Goal: Feedback & Contribution: Contribute content

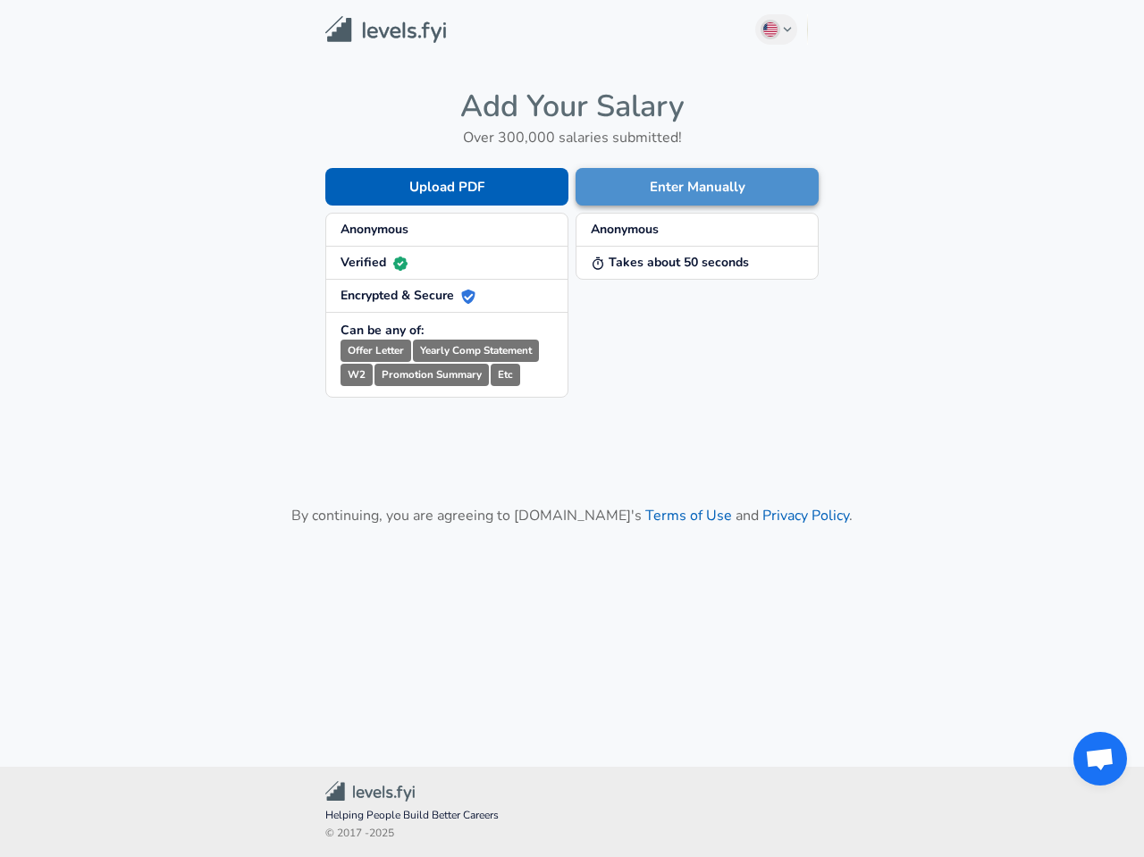
click at [642, 197] on button "Enter Manually" at bounding box center [696, 187] width 243 height 38
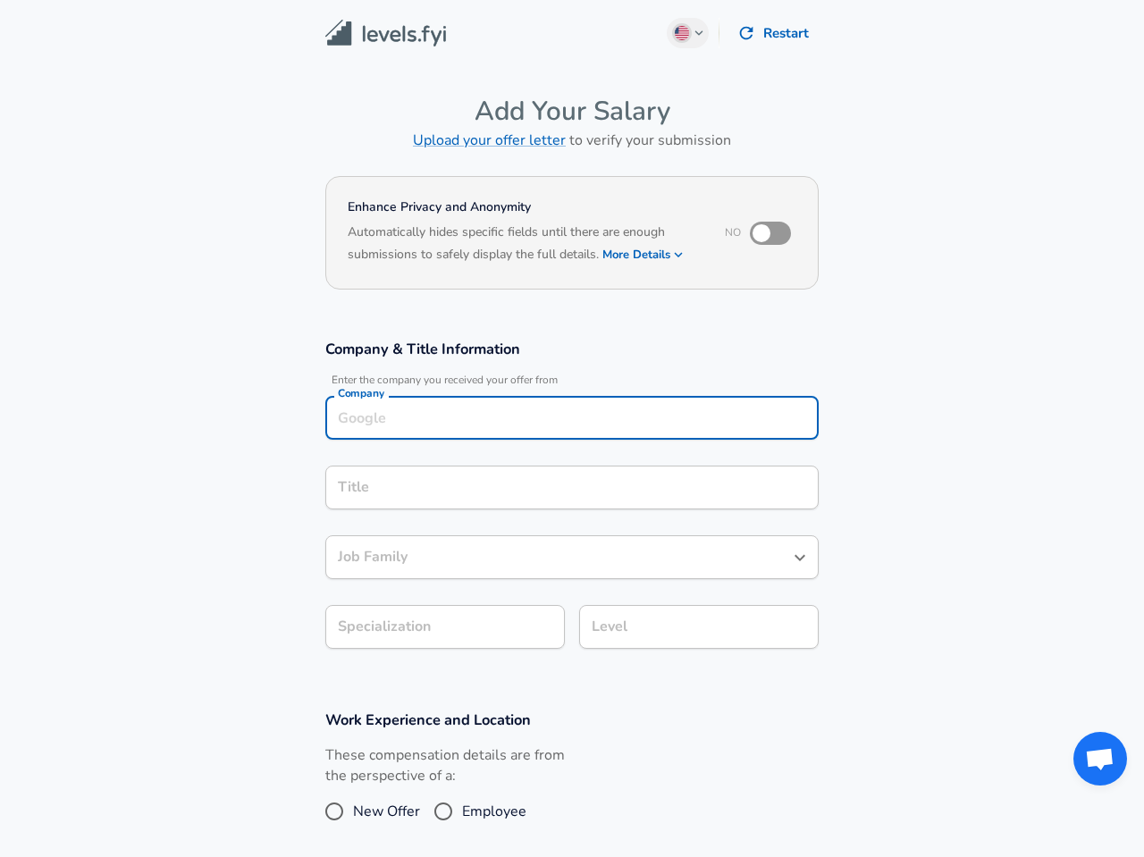
scroll to position [18, 0]
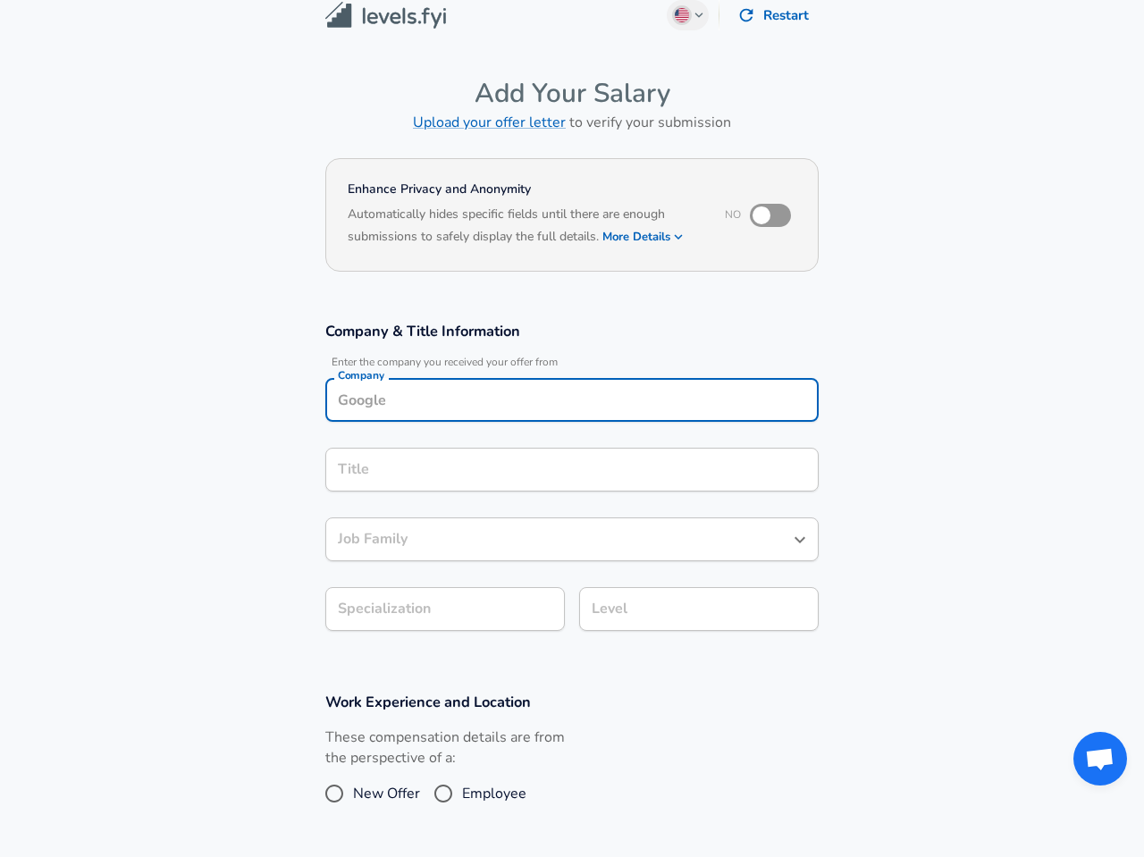
click at [485, 413] on input "Company" at bounding box center [571, 400] width 477 height 28
click at [469, 449] on li "Tesla" at bounding box center [571, 442] width 493 height 27
type input "Tesla"
click at [469, 456] on input "Title" at bounding box center [571, 470] width 477 height 28
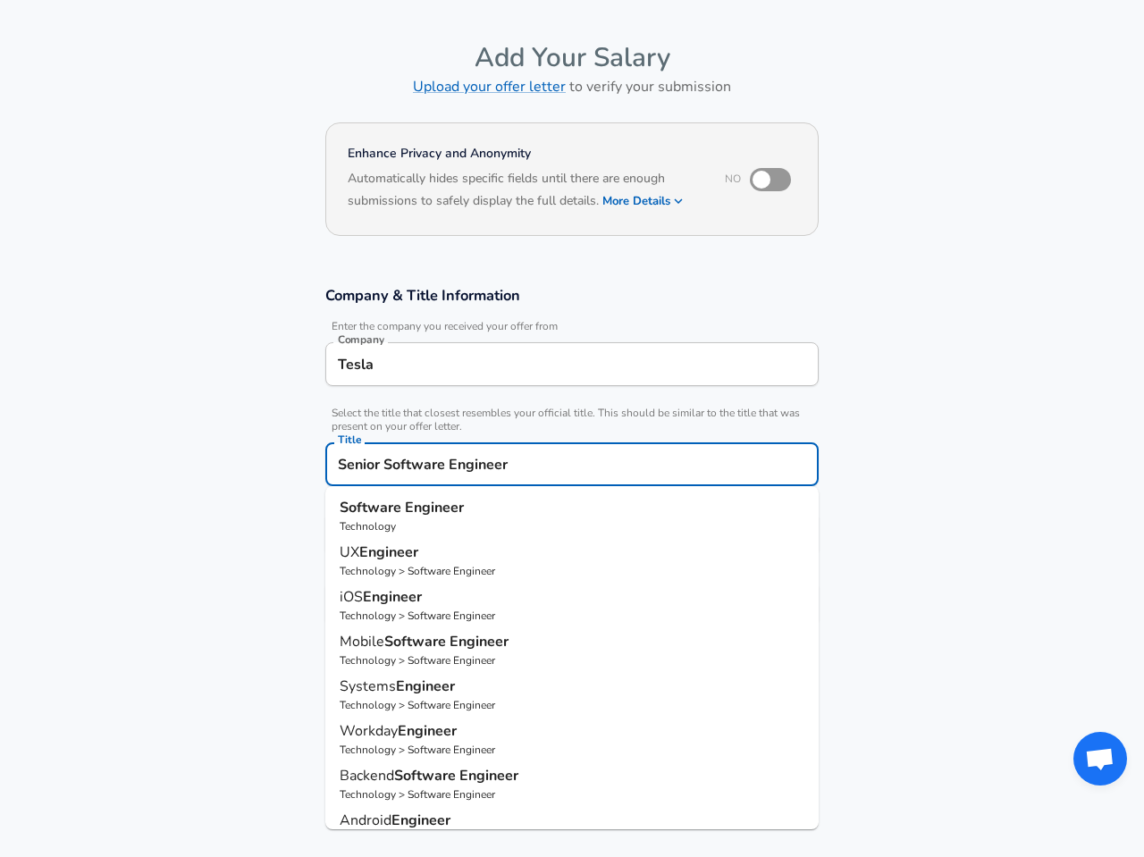
type input "Senior Software Engineer"
click at [174, 528] on section "Company & Title Information Enter the company you received your offer from Comp…" at bounding box center [572, 464] width 1144 height 401
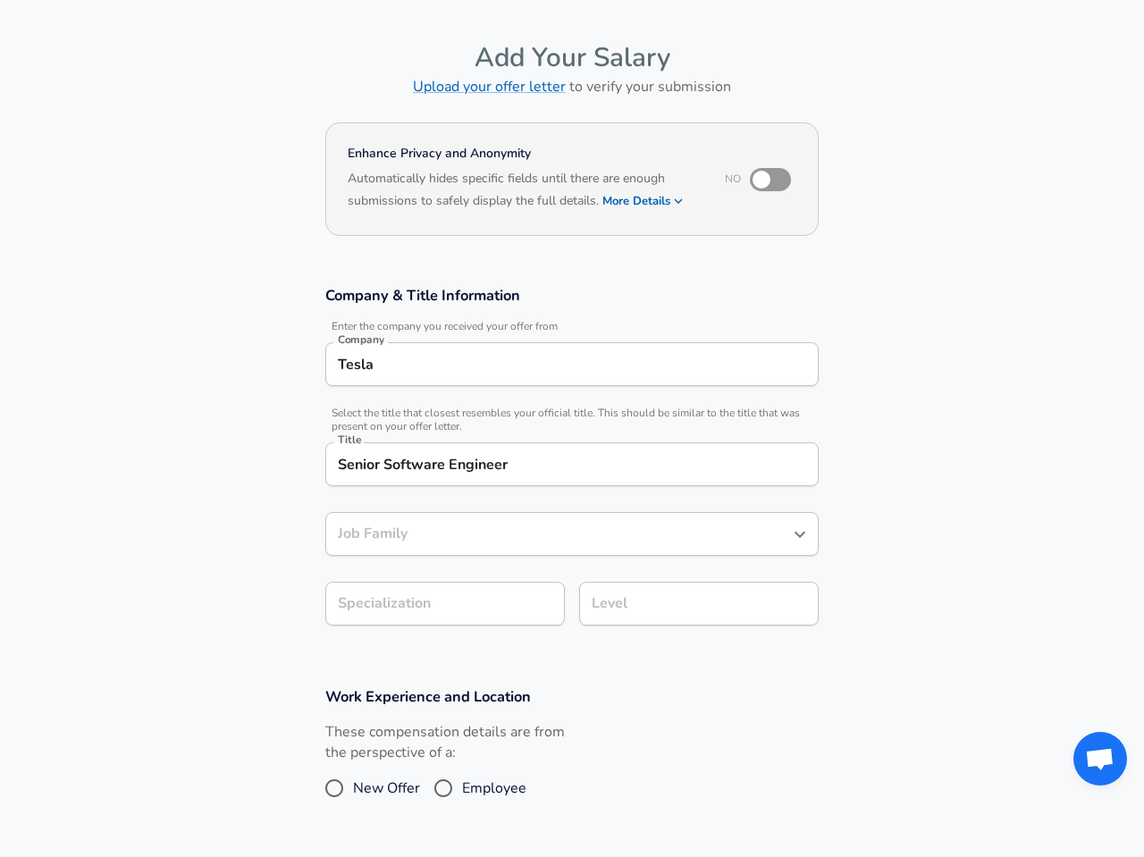
scroll to position [89, 0]
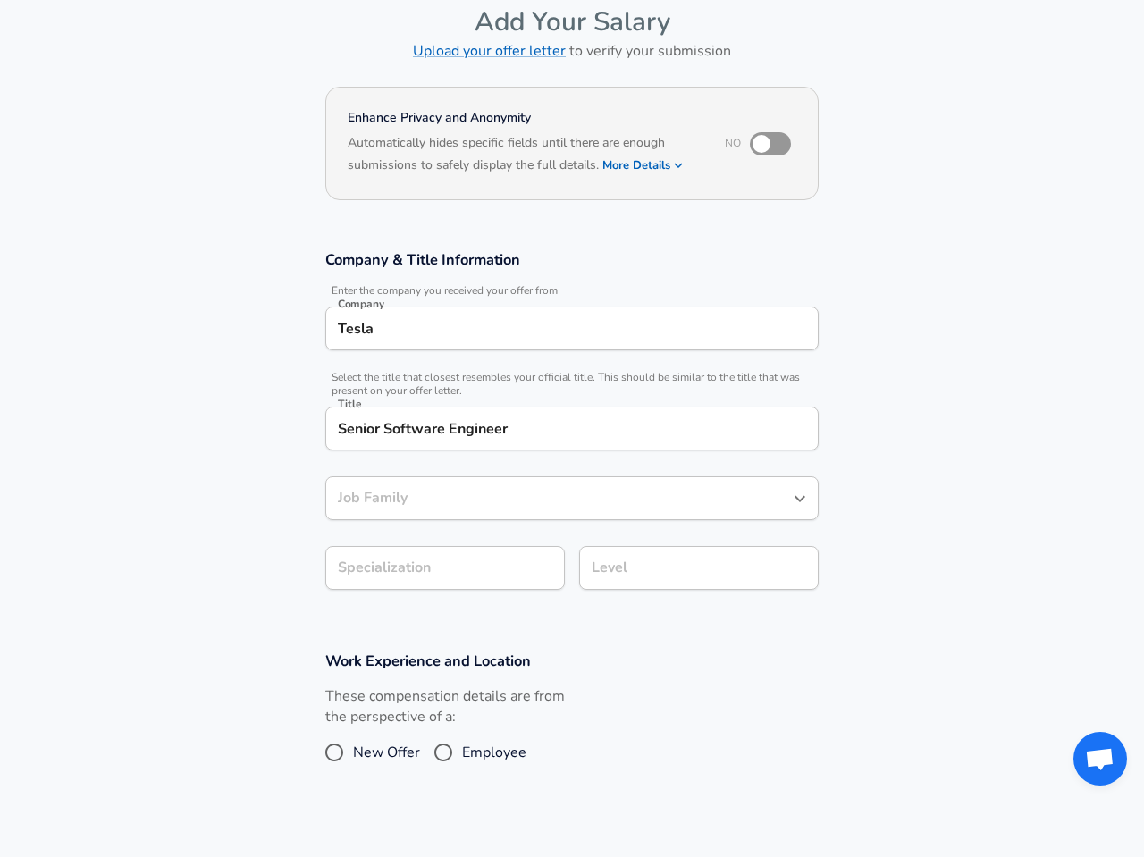
click at [414, 512] on input "Job Family" at bounding box center [558, 498] width 450 height 28
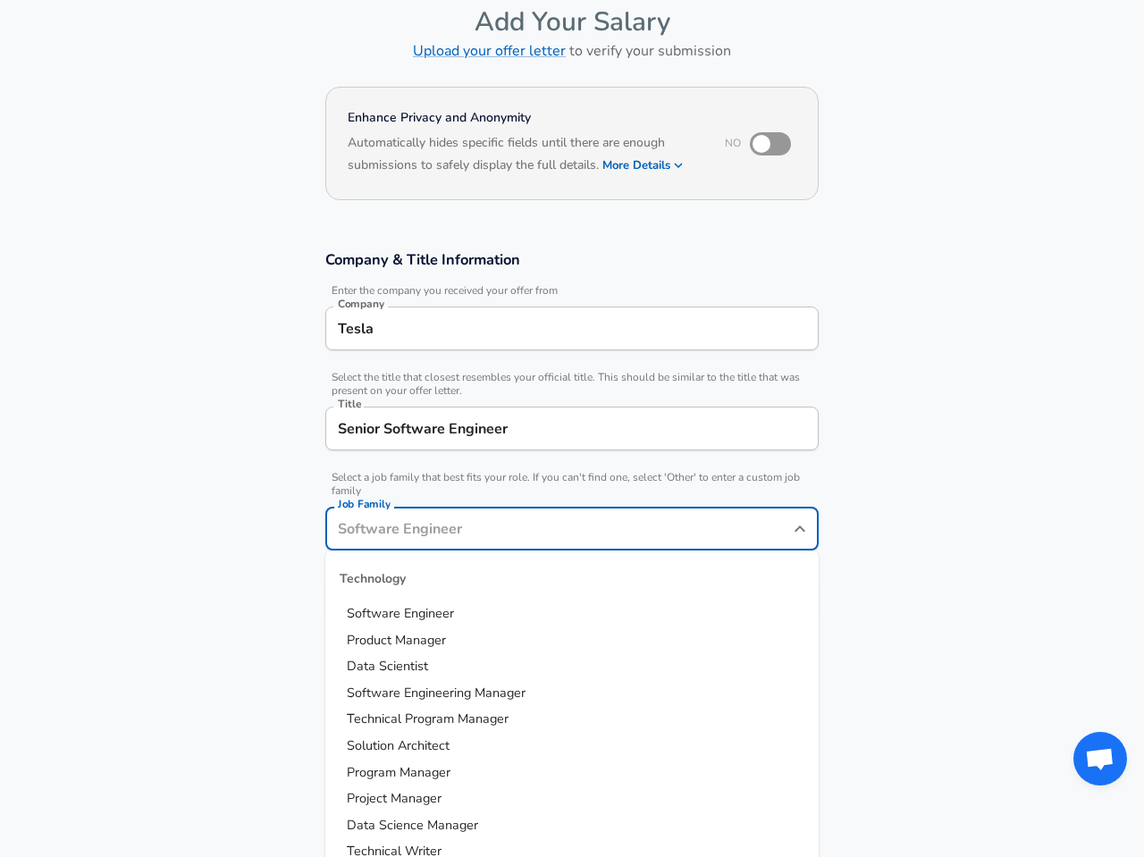
click at [405, 622] on span "Software Engineer" at bounding box center [400, 614] width 107 height 20
type input "Software Engineer"
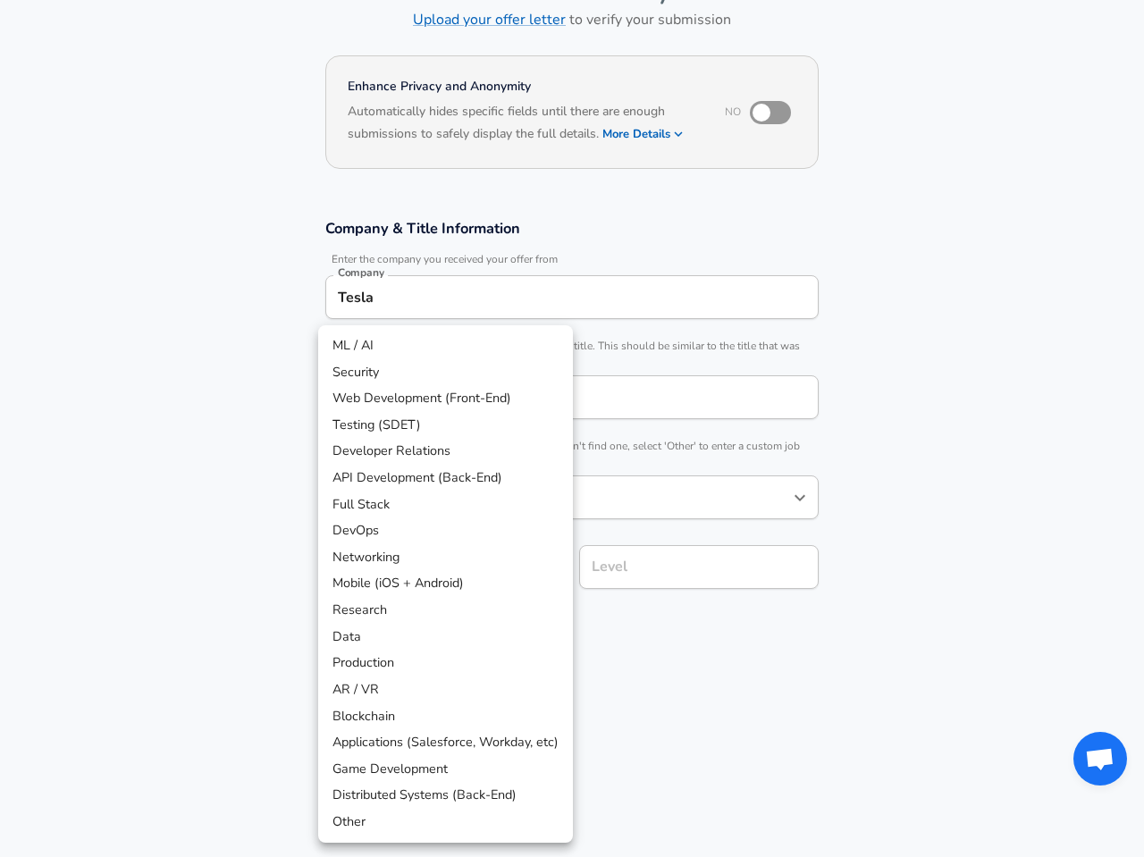
click at [368, 575] on body "English ([GEOGRAPHIC_DATA]) Change Restart Add Your Salary Upload your offer le…" at bounding box center [572, 307] width 1144 height 857
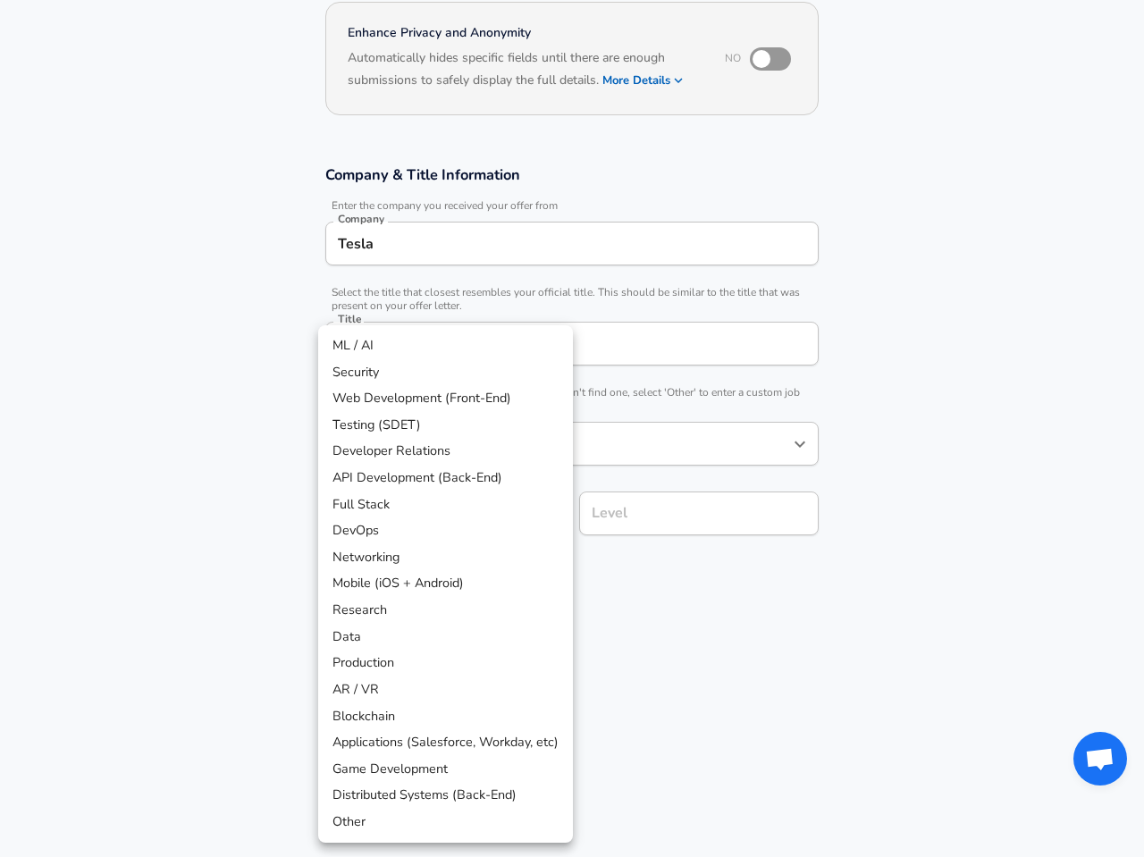
click at [436, 397] on li "Web Development (Front-End)" at bounding box center [445, 398] width 255 height 27
type input "Web Development (Front-End)"
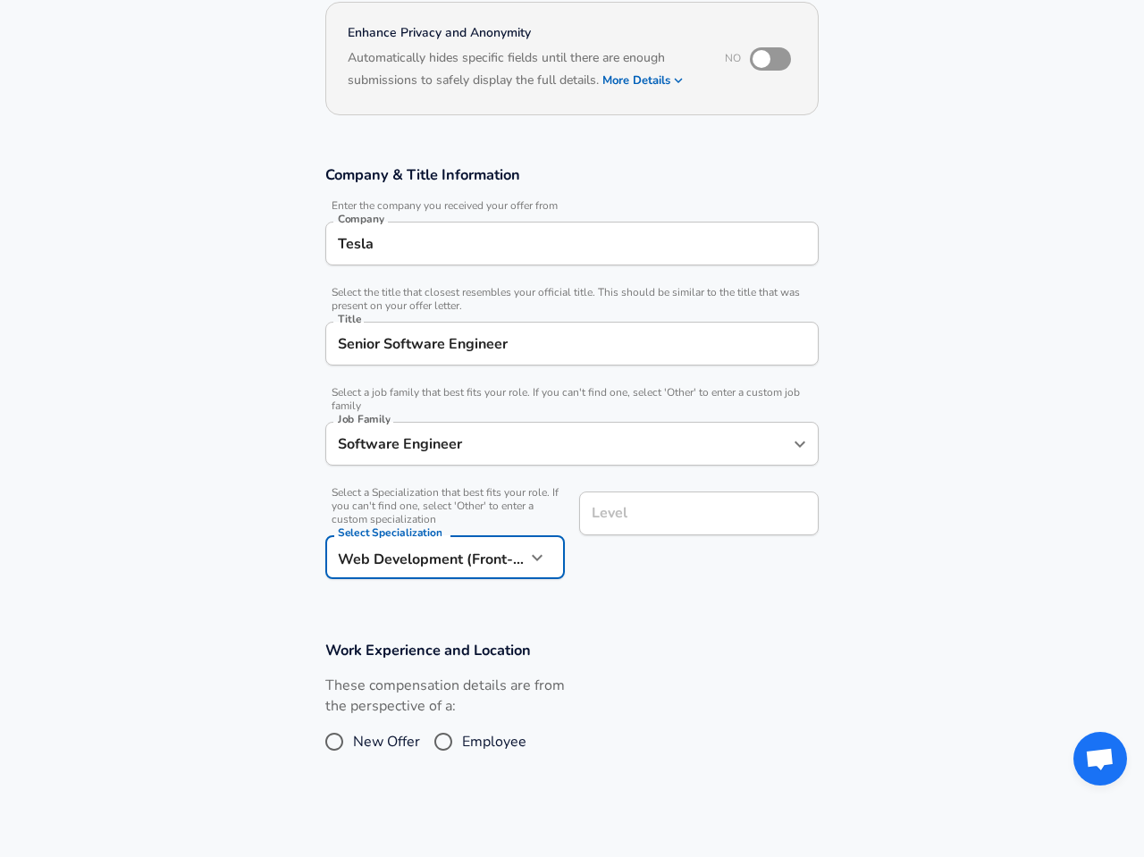
click at [628, 516] on input "Level" at bounding box center [698, 514] width 223 height 28
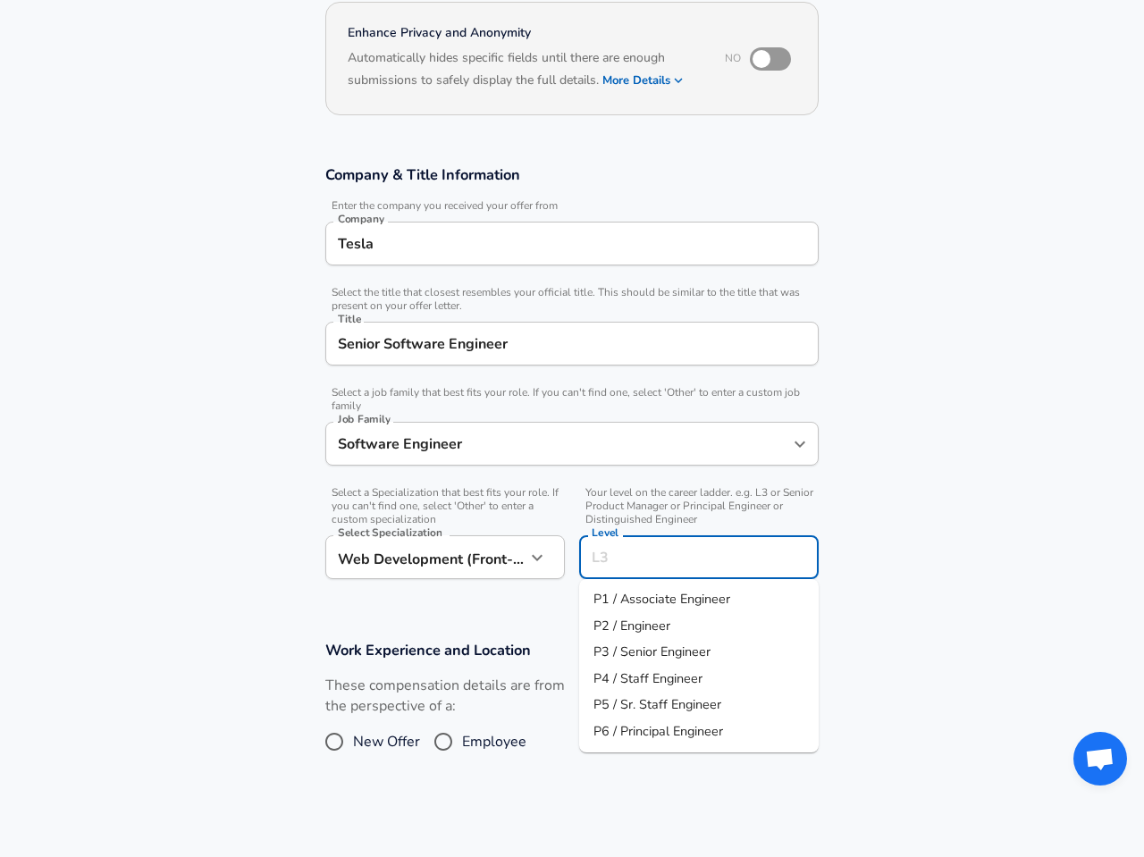
scroll to position [210, 0]
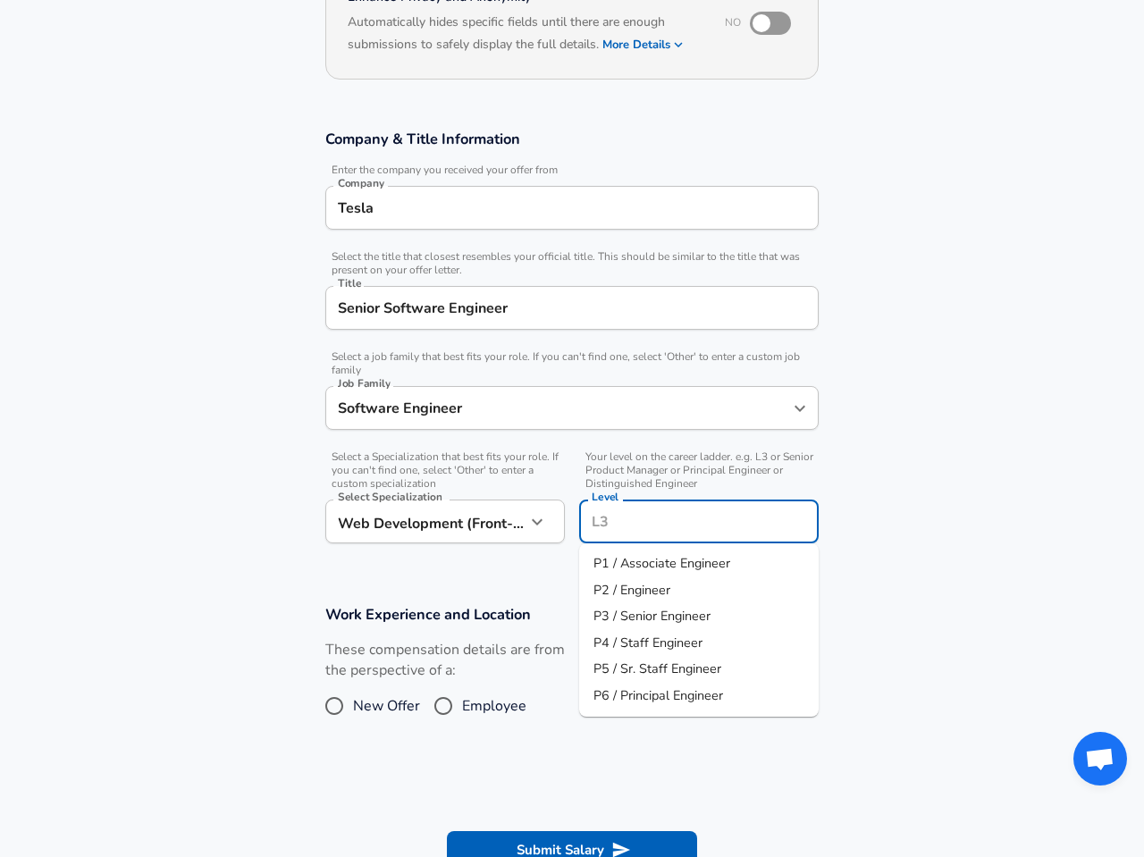
click at [651, 619] on span "P3 / Senior Engineer" at bounding box center [651, 616] width 117 height 18
type input "P3 / Senior Engineer"
click at [579, 306] on input "Senior Software Engineer" at bounding box center [571, 308] width 477 height 28
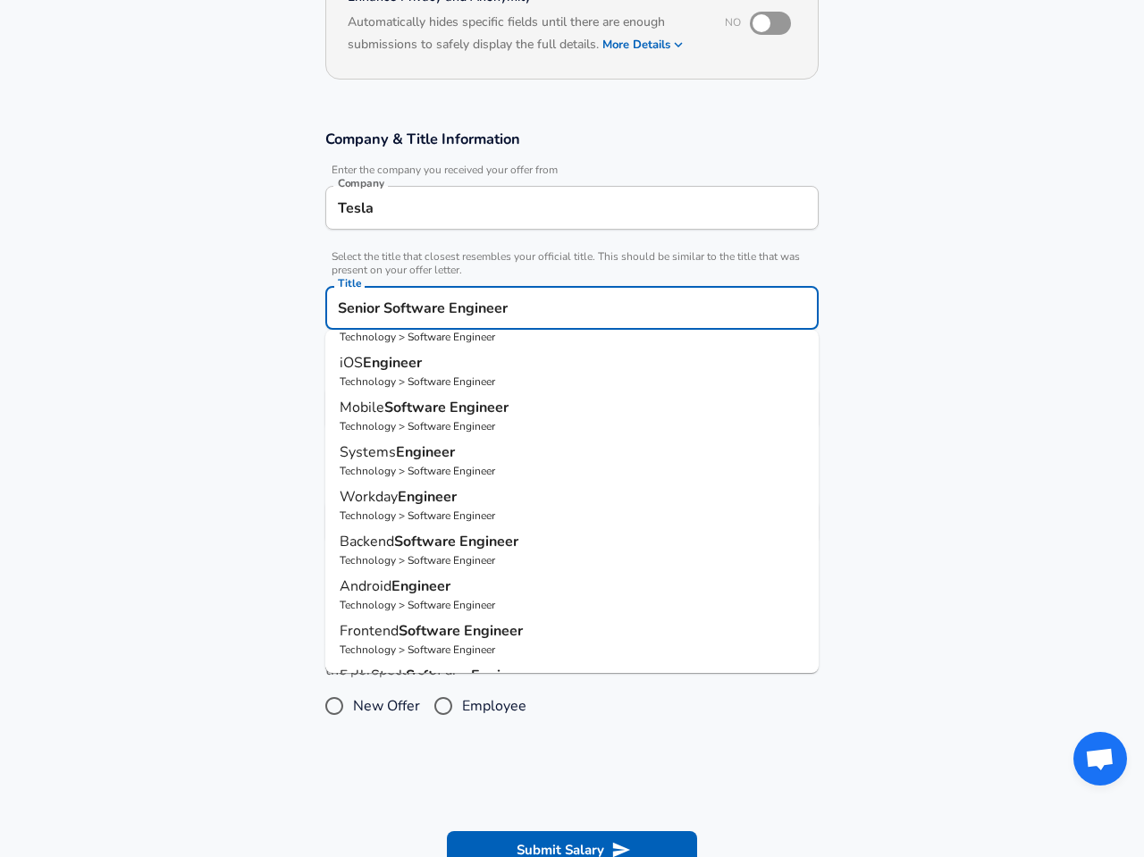
scroll to position [118, 0]
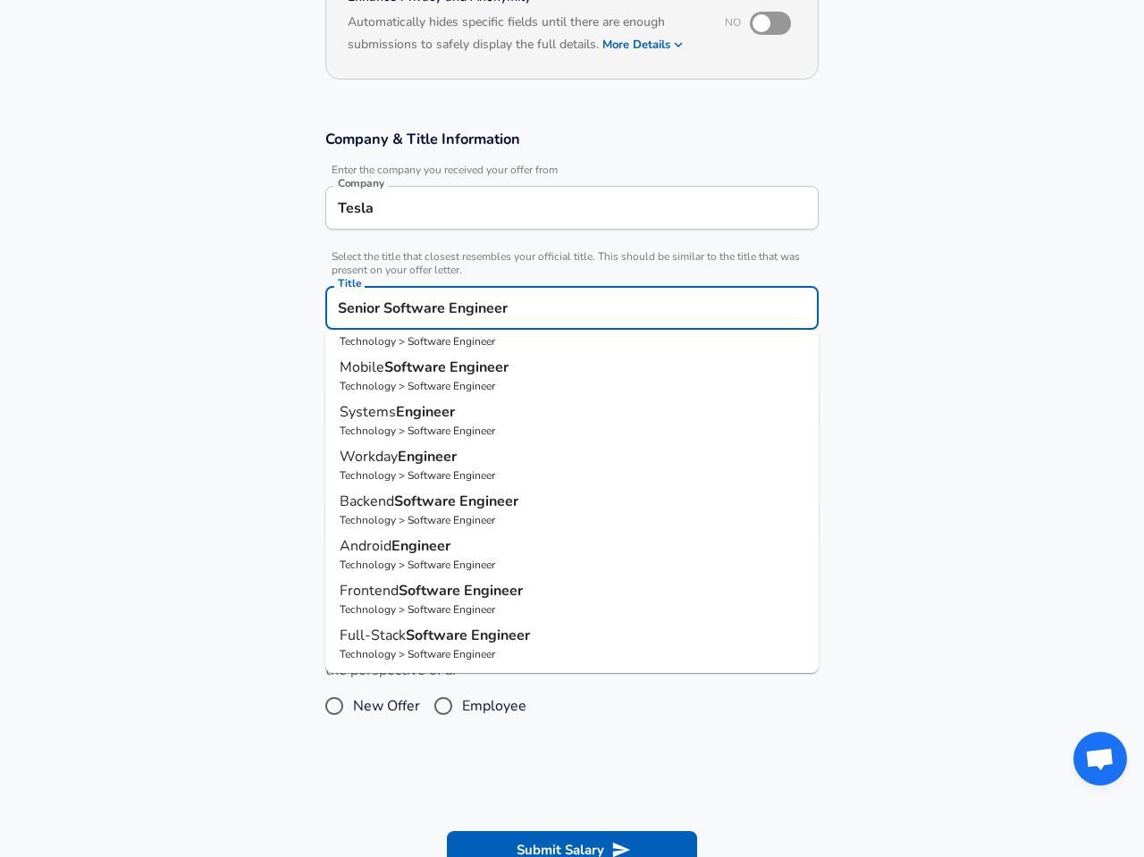
click at [514, 604] on p "Technology > Software Engineer" at bounding box center [572, 609] width 465 height 16
type input "Frontend Software Engineer"
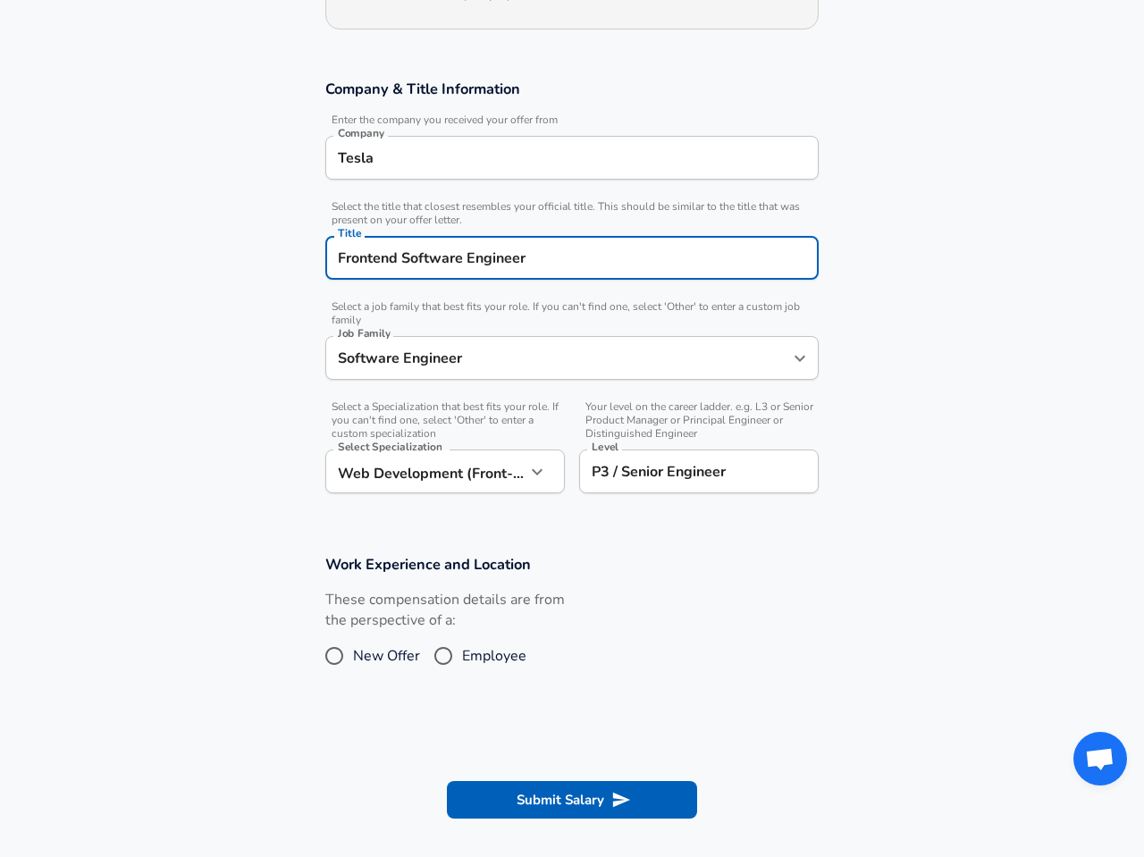
scroll to position [312, 0]
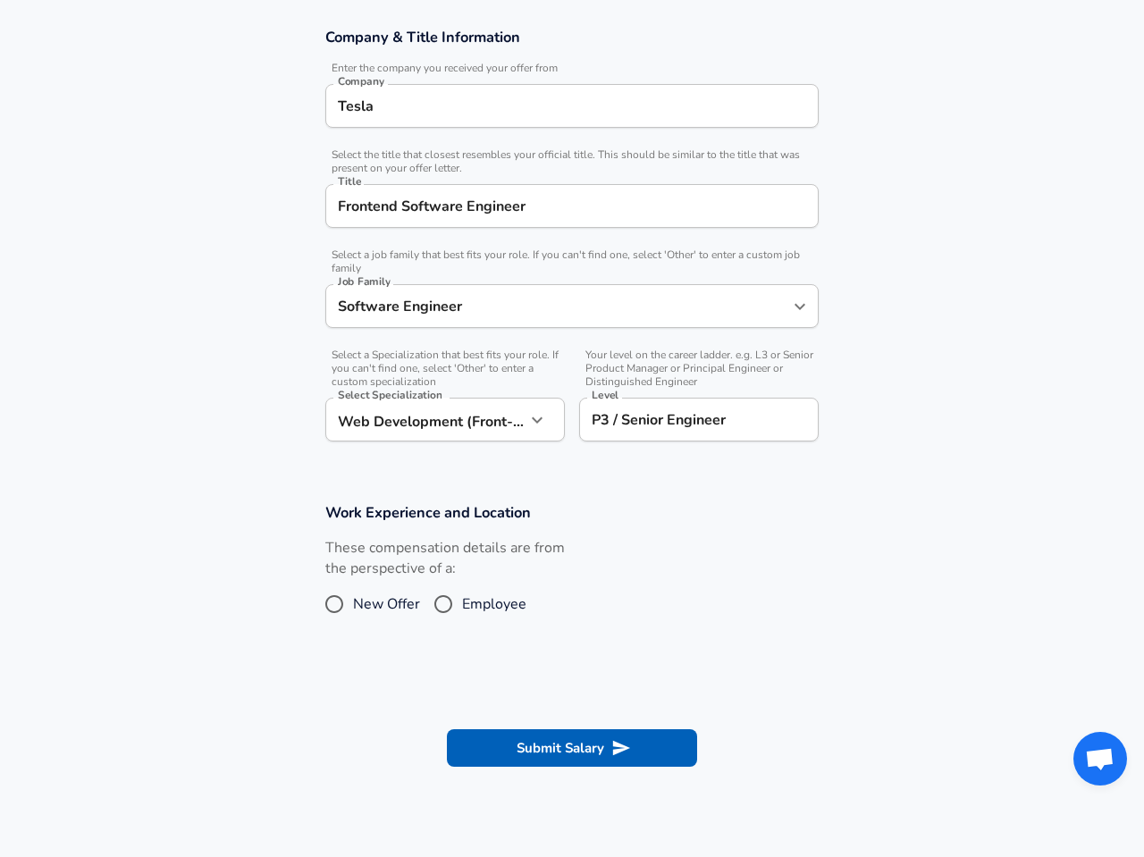
click at [469, 604] on span "Employee" at bounding box center [494, 603] width 64 height 21
click at [462, 604] on input "Employee" at bounding box center [443, 604] width 38 height 29
radio input "true"
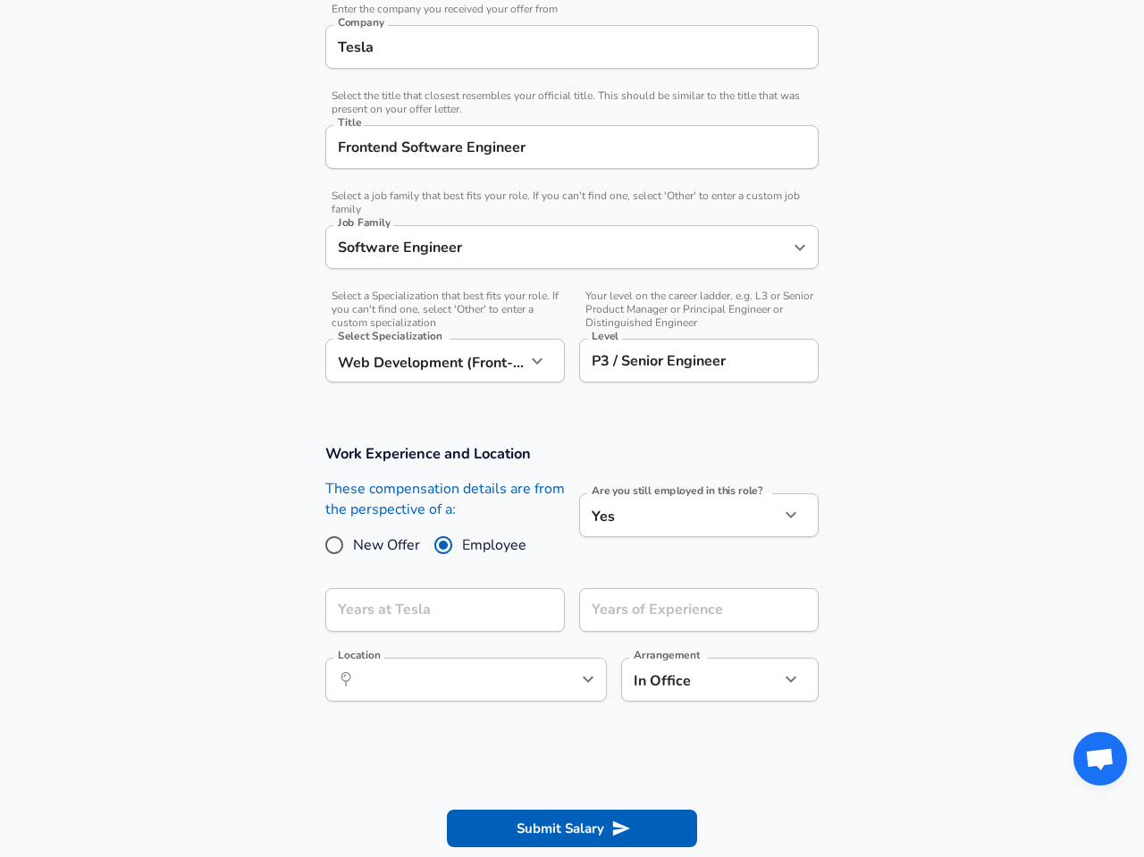
scroll to position [392, 0]
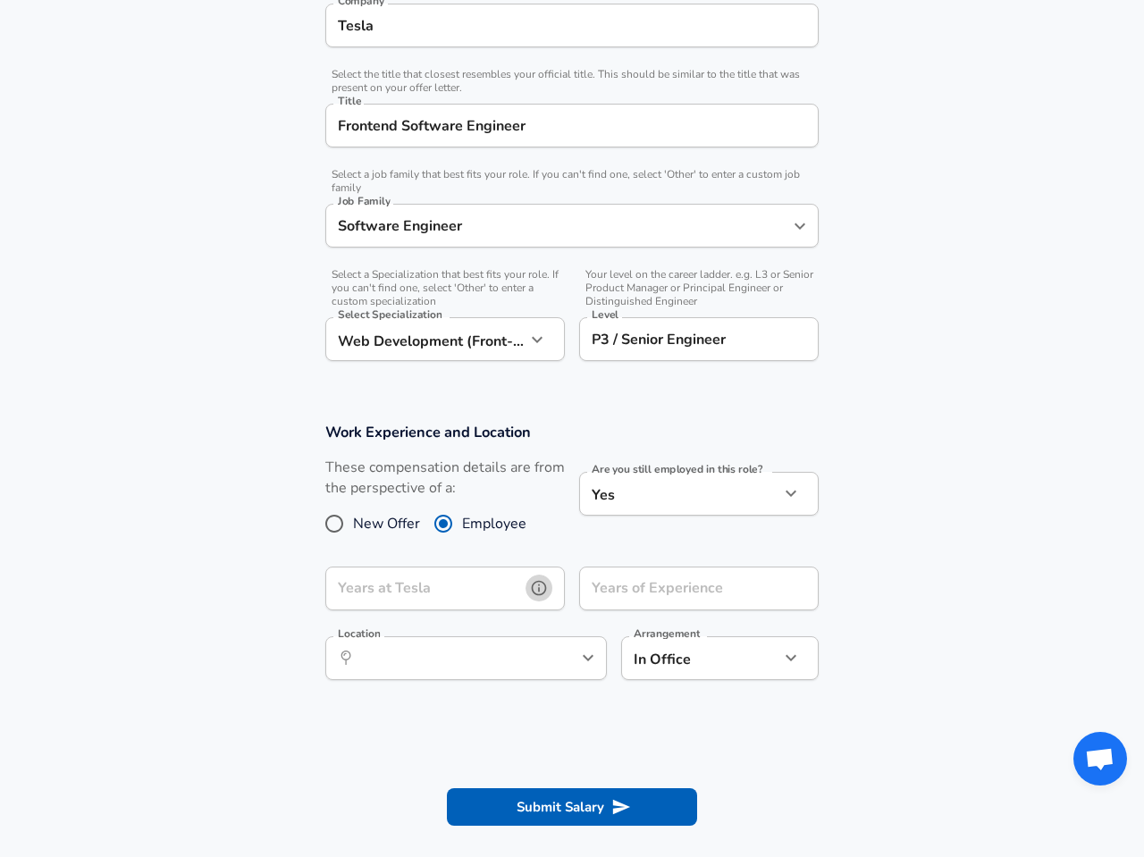
click at [536, 589] on icon "help" at bounding box center [539, 588] width 18 height 18
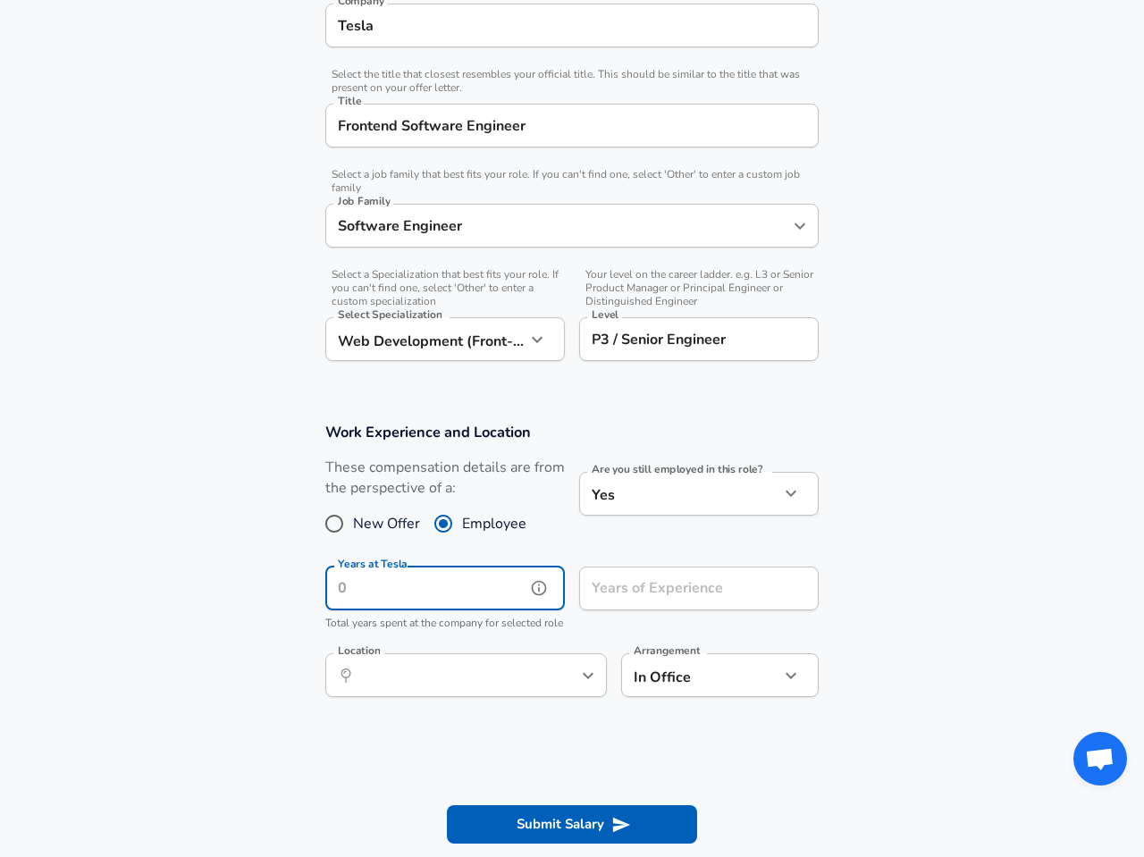
click at [495, 595] on input "Years at Tesla" at bounding box center [425, 589] width 200 height 44
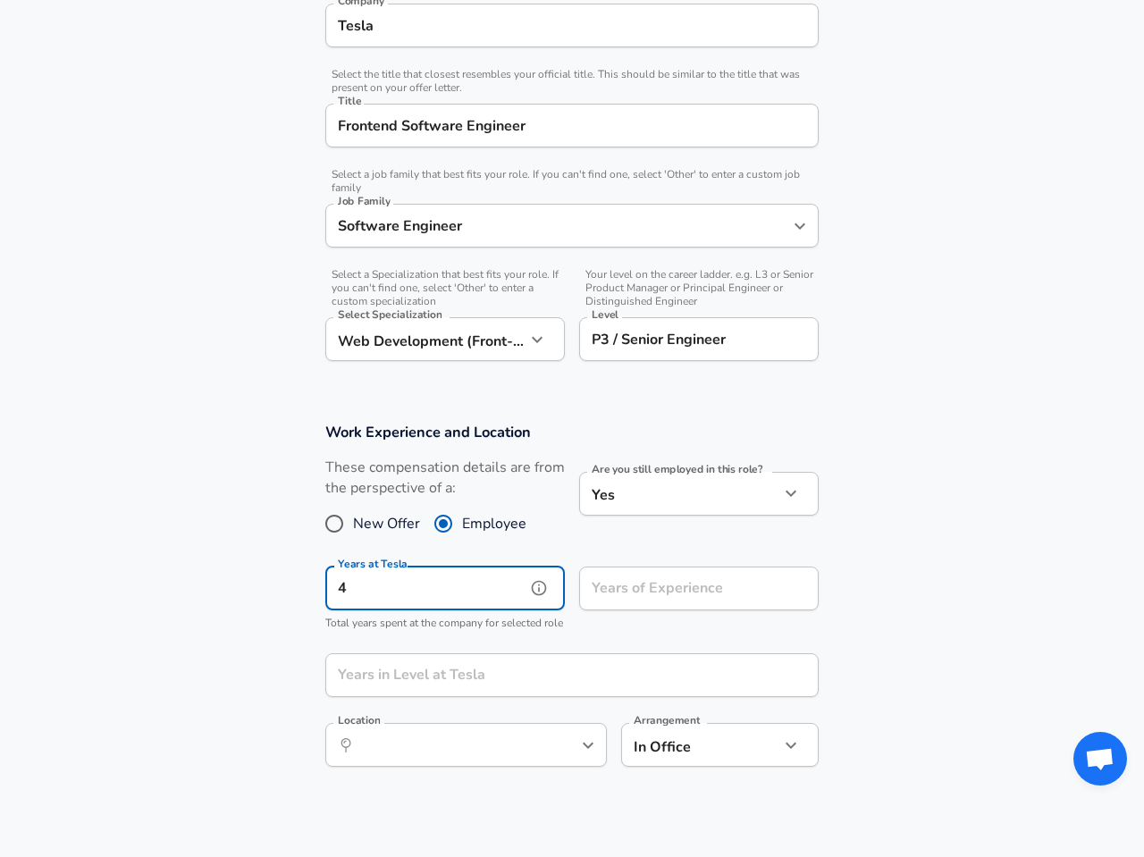
type input "4"
click at [644, 591] on input "Years of Experience" at bounding box center [679, 589] width 200 height 44
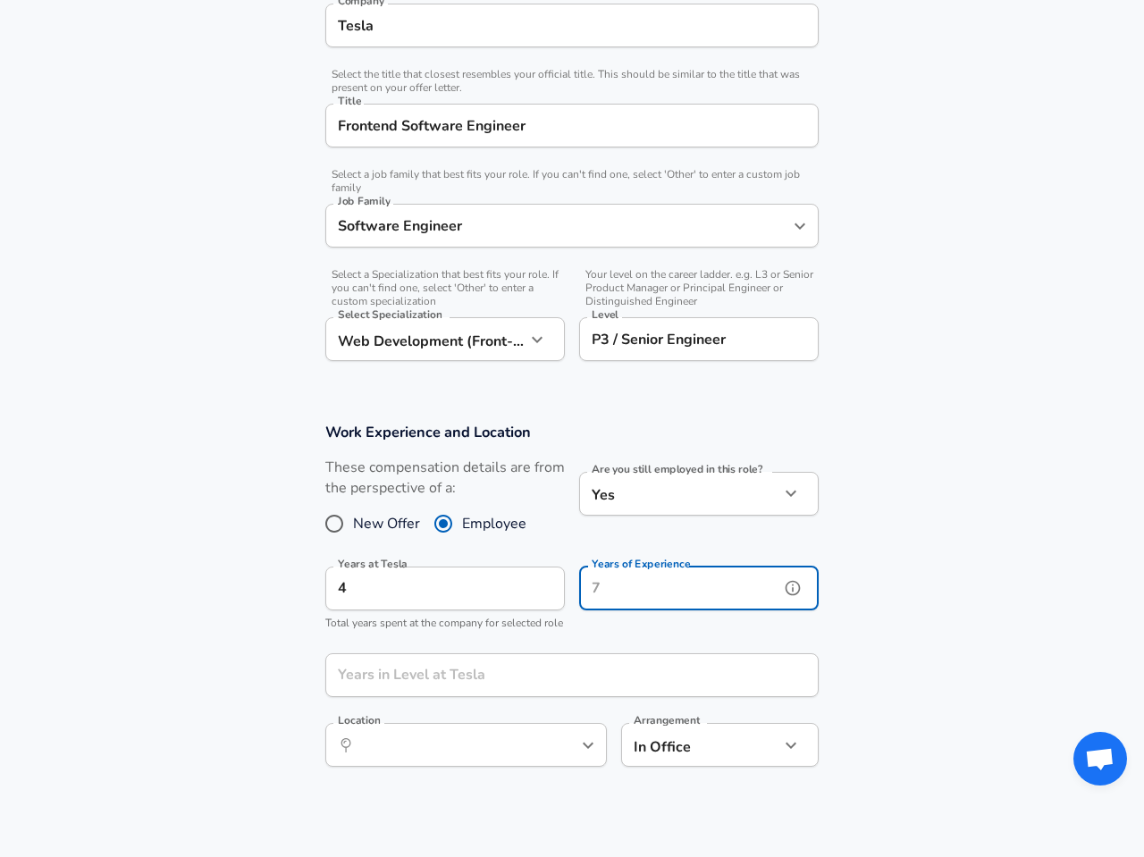
type input "5"
type input "6"
click at [789, 588] on icon "help" at bounding box center [793, 588] width 18 height 18
click at [838, 630] on div "Work Experience and Location These compensation details are from the perspectiv…" at bounding box center [572, 600] width 536 height 357
click at [700, 597] on input "6" at bounding box center [679, 589] width 200 height 44
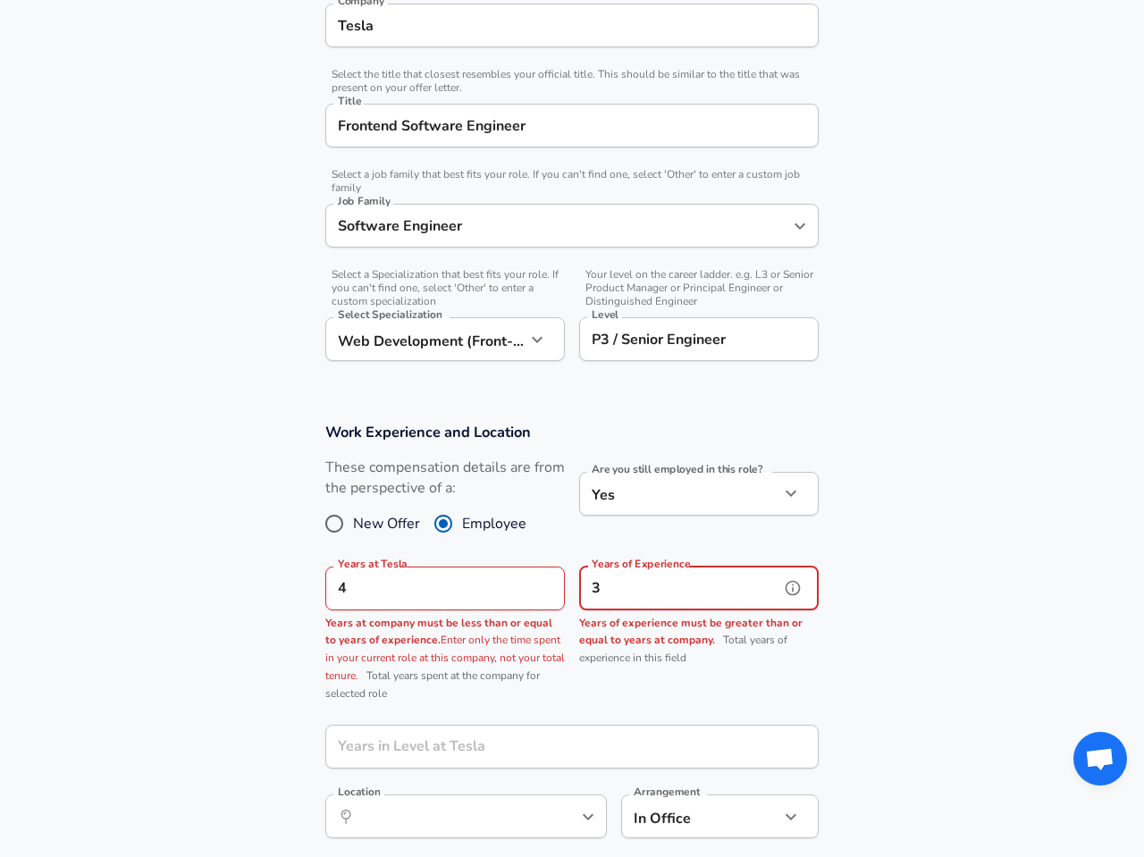
type input "3"
drag, startPoint x: 397, startPoint y: 606, endPoint x: 318, endPoint y: 600, distance: 78.9
click at [318, 600] on div "Years at Tesla 4 Years at Tesla Years at company must be less than or equal to …" at bounding box center [438, 631] width 254 height 159
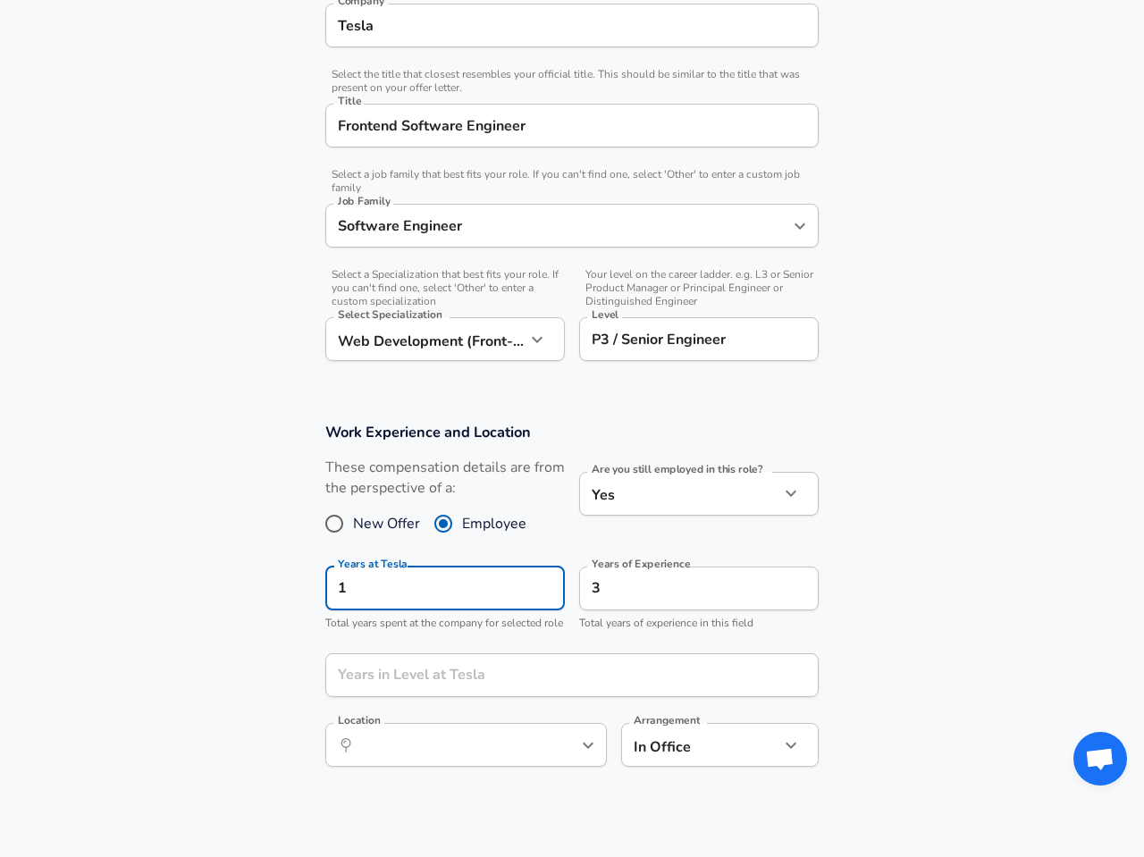
click at [276, 617] on section "Work Experience and Location These compensation details are from the perspectiv…" at bounding box center [572, 604] width 1144 height 406
drag, startPoint x: 374, startPoint y: 597, endPoint x: 291, endPoint y: 592, distance: 83.2
click at [291, 592] on section "Work Experience and Location These compensation details are from the perspectiv…" at bounding box center [572, 604] width 1144 height 406
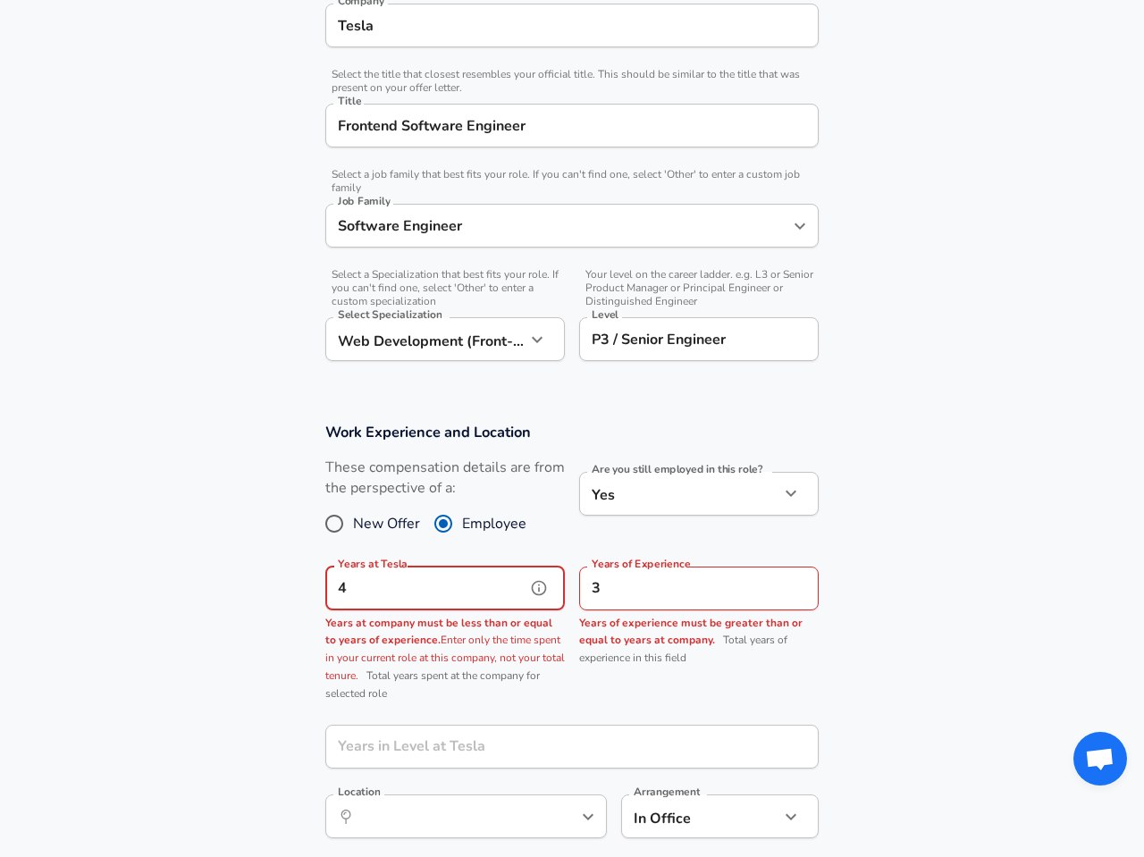
type input "4"
click at [995, 535] on section "Work Experience and Location These compensation details are from the perspectiv…" at bounding box center [572, 639] width 1144 height 477
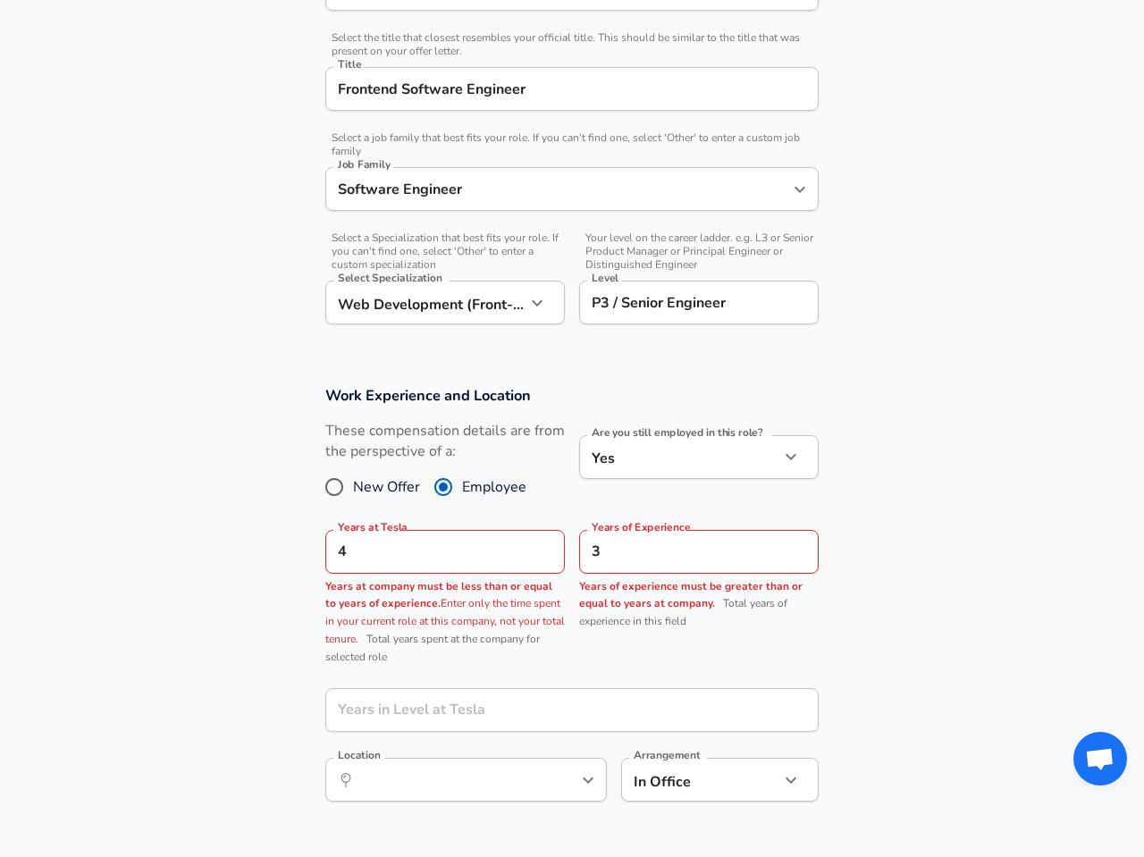
scroll to position [431, 0]
click at [449, 560] on input "4" at bounding box center [425, 550] width 200 height 44
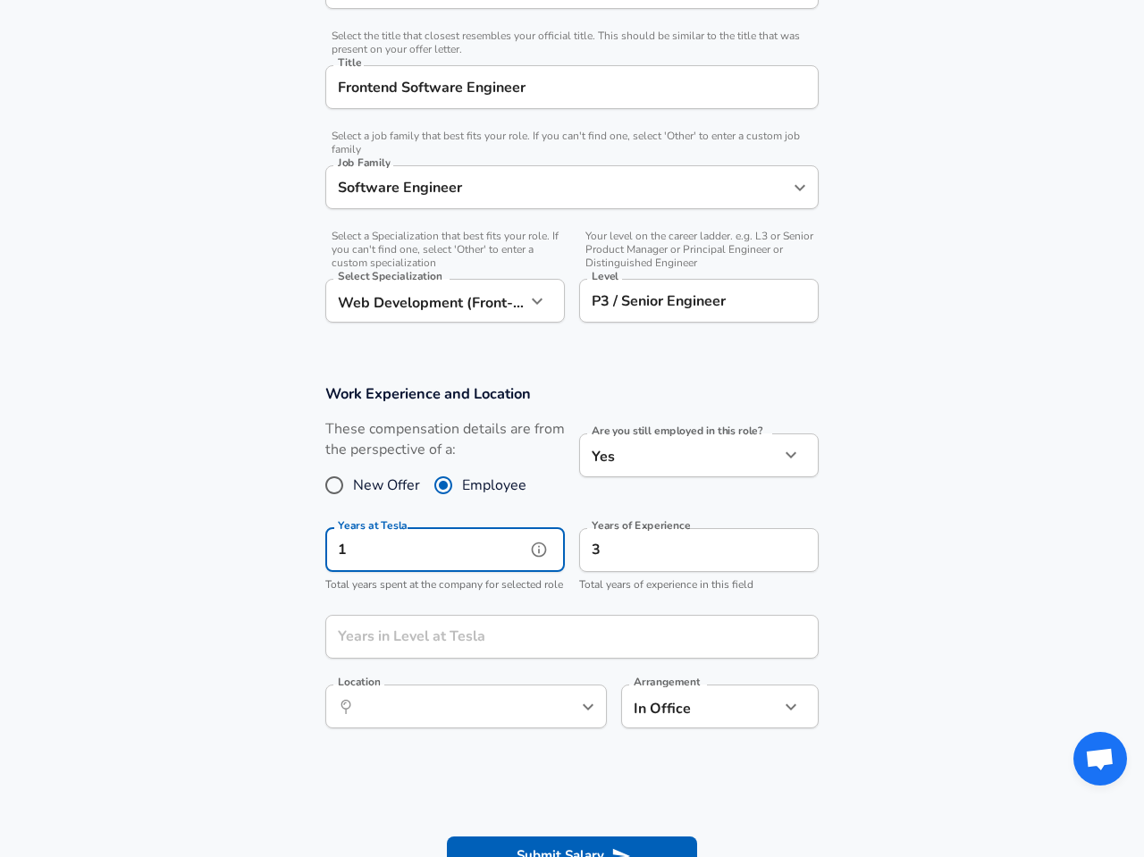
type input "1"
click at [623, 601] on div "Years of Experience 3 Years of Experience Total years of experience in this fie…" at bounding box center [692, 558] width 254 height 88
click at [1029, 600] on section "Work Experience and Location These compensation details are from the perspectiv…" at bounding box center [572, 566] width 1144 height 406
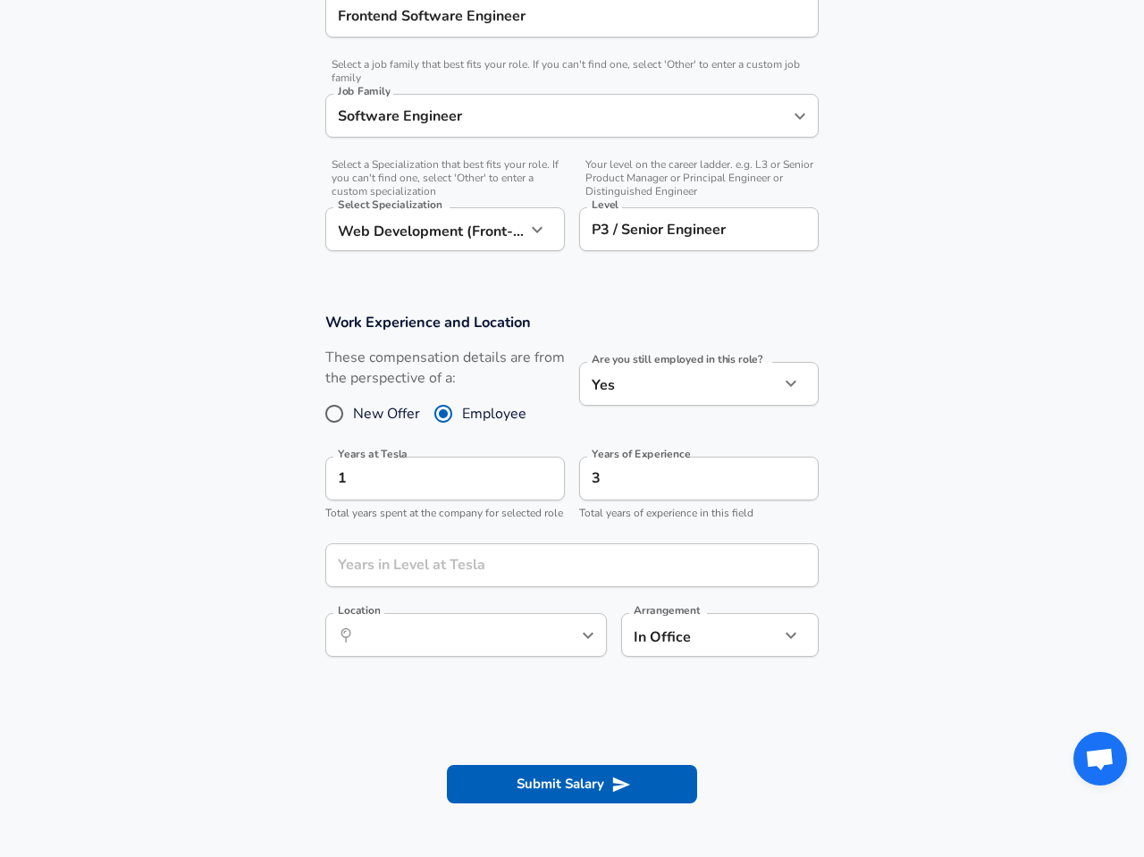
scroll to position [508, 0]
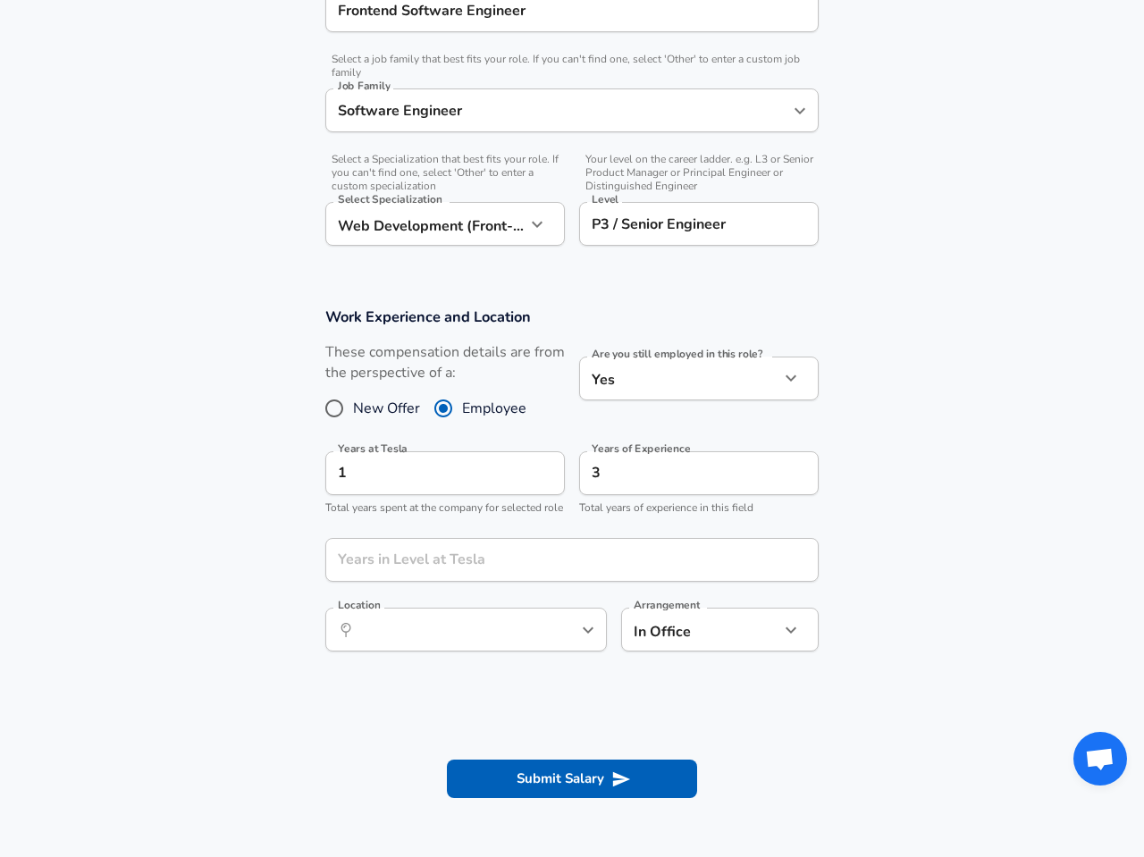
click at [982, 542] on section "Work Experience and Location These compensation details are from the perspectiv…" at bounding box center [572, 489] width 1144 height 406
click at [797, 569] on icon "help" at bounding box center [793, 560] width 18 height 18
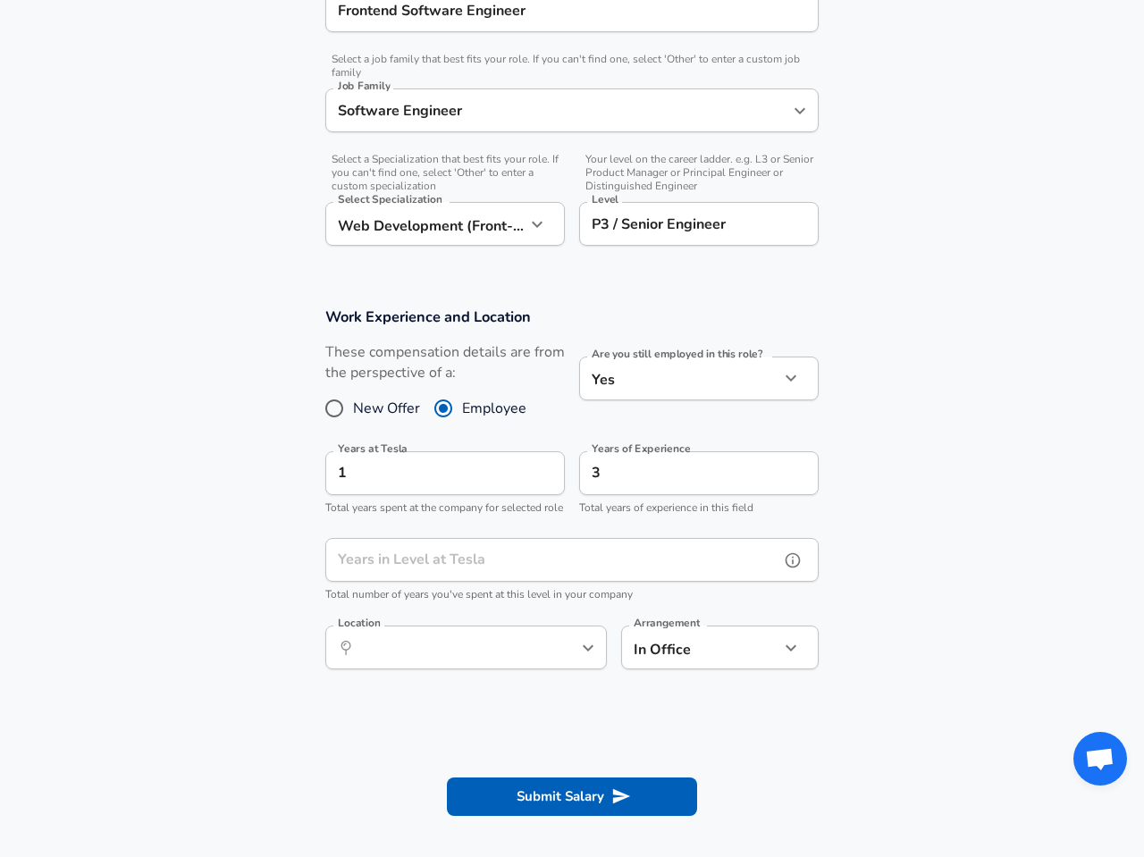
click at [702, 569] on input "Years in Level at Tesla" at bounding box center [552, 560] width 454 height 44
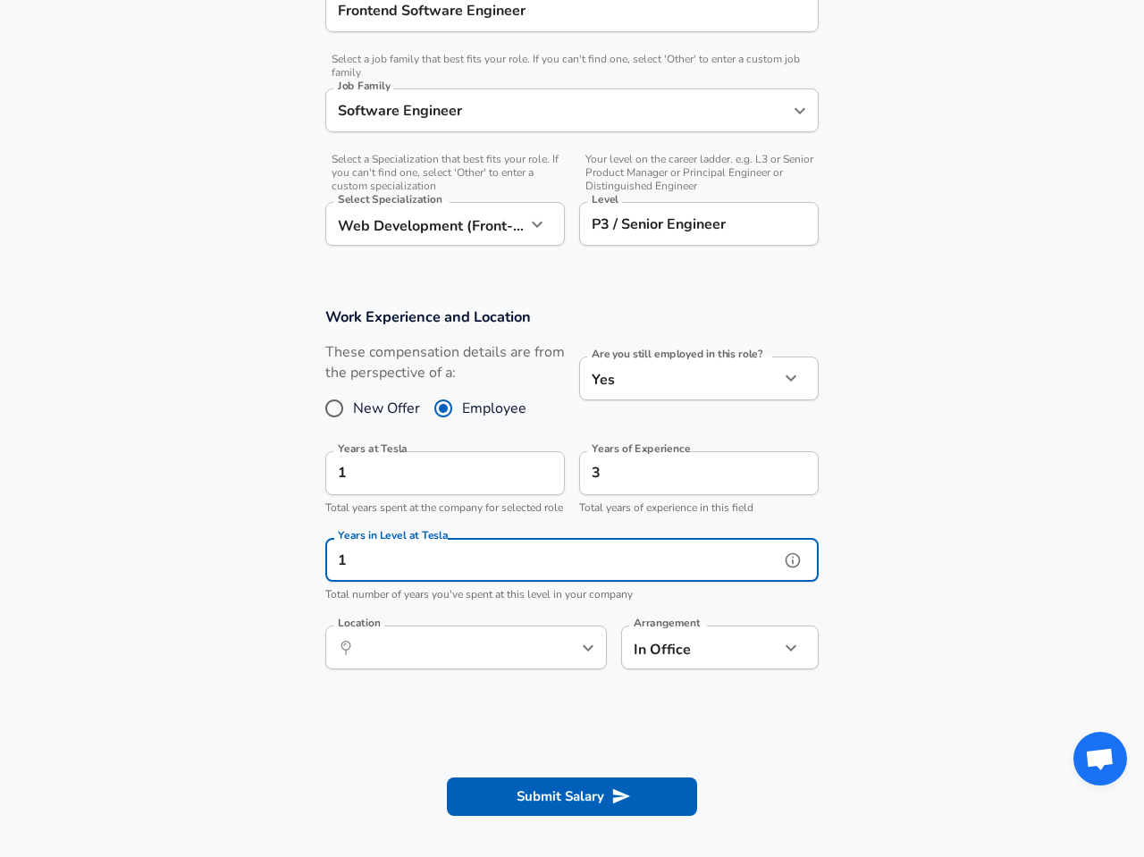
type input "1"
click at [947, 591] on section "Work Experience and Location These compensation details are from the perspectiv…" at bounding box center [572, 498] width 1144 height 424
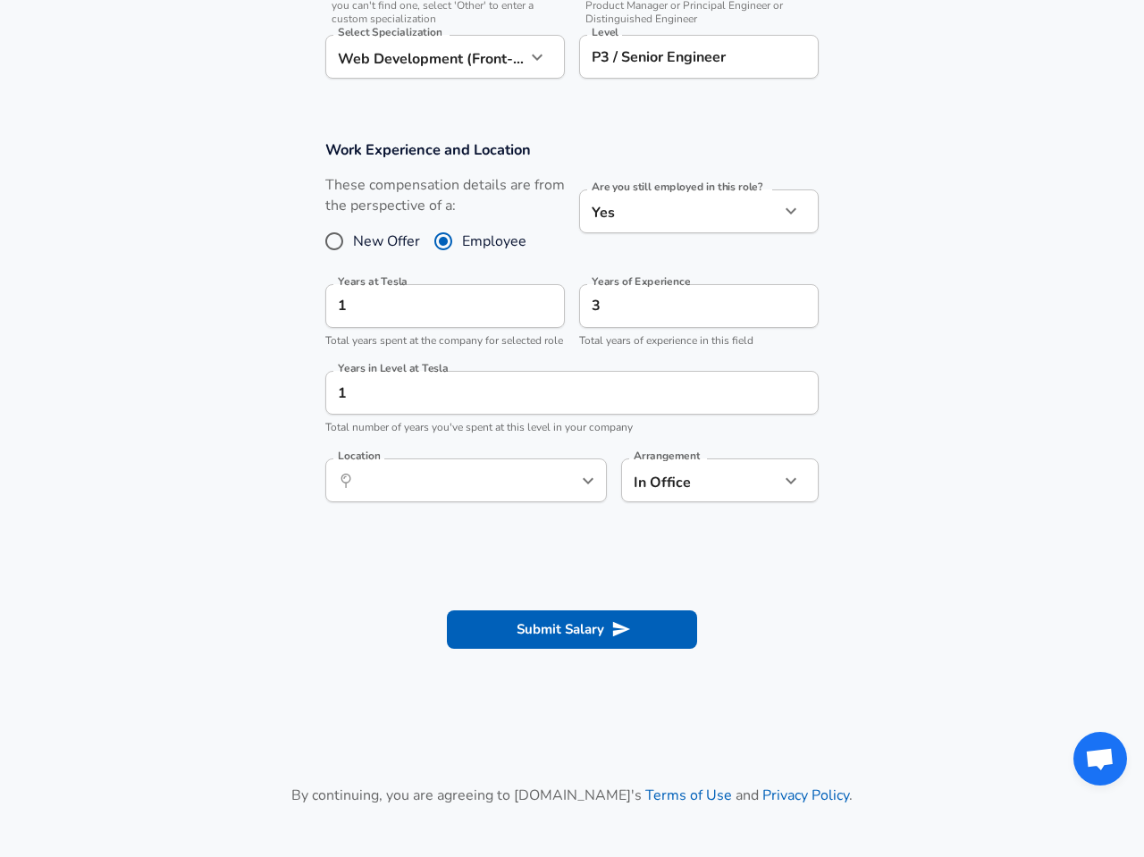
scroll to position [680, 0]
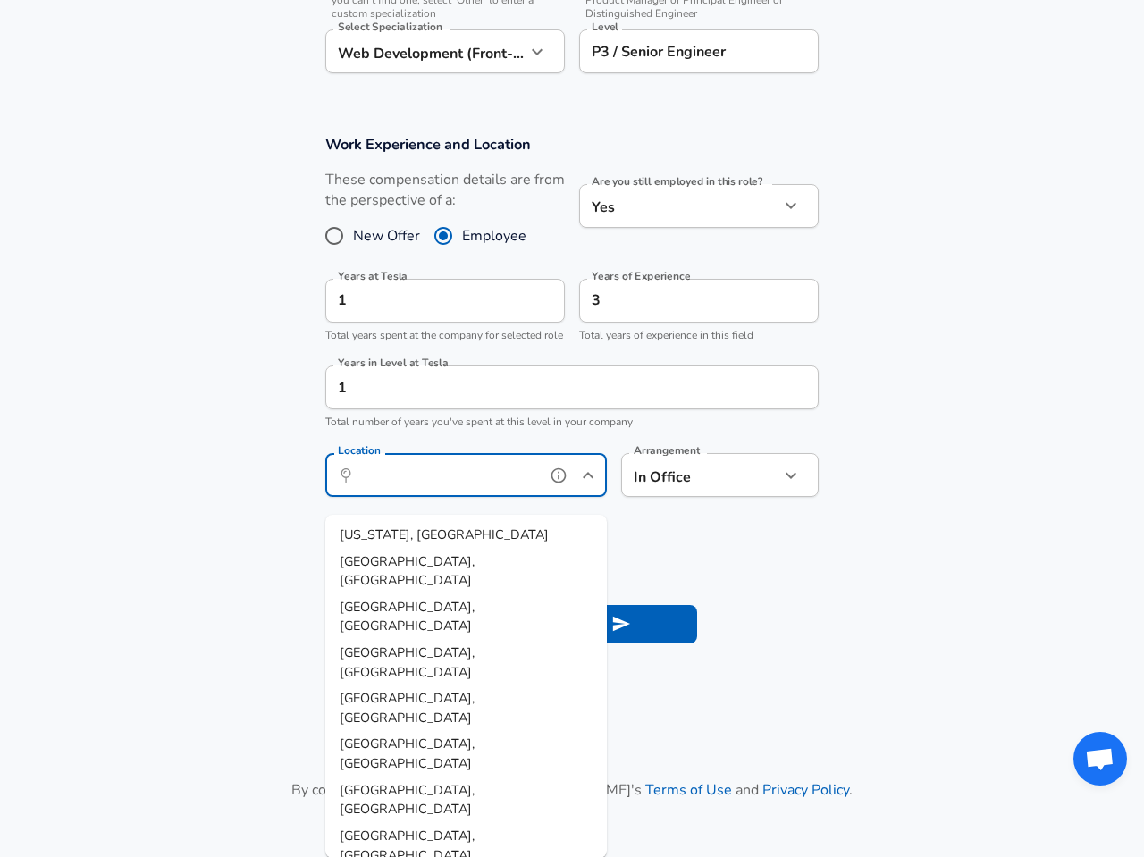
click at [516, 483] on input "Location" at bounding box center [446, 475] width 183 height 28
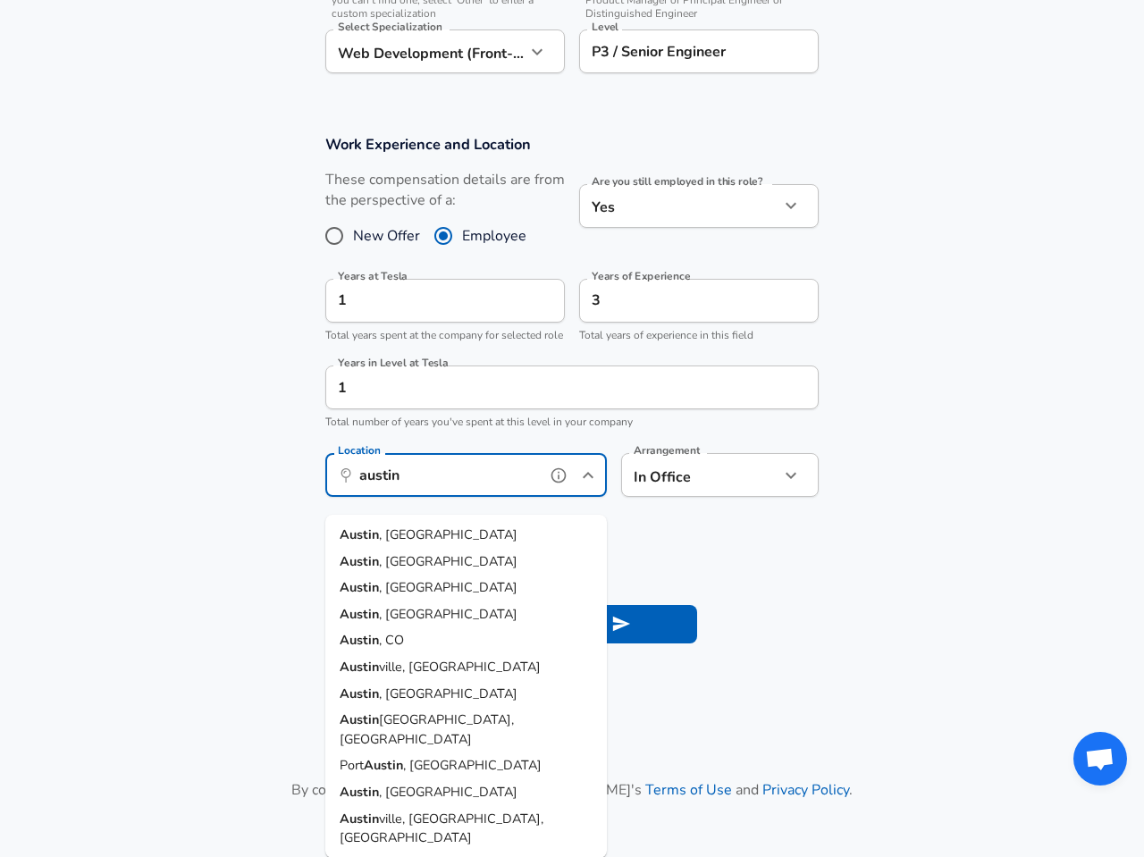
click at [412, 537] on li "[GEOGRAPHIC_DATA] , [GEOGRAPHIC_DATA]" at bounding box center [465, 535] width 281 height 27
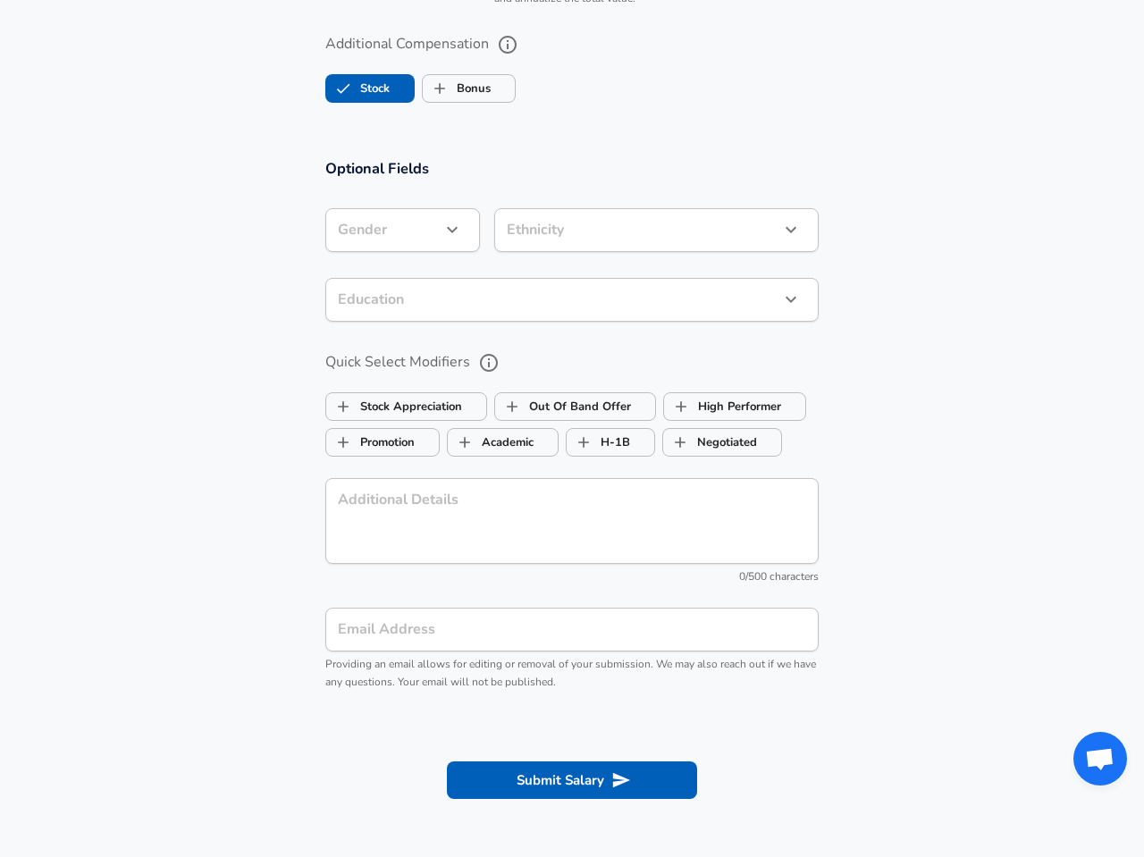
scroll to position [1069, 0]
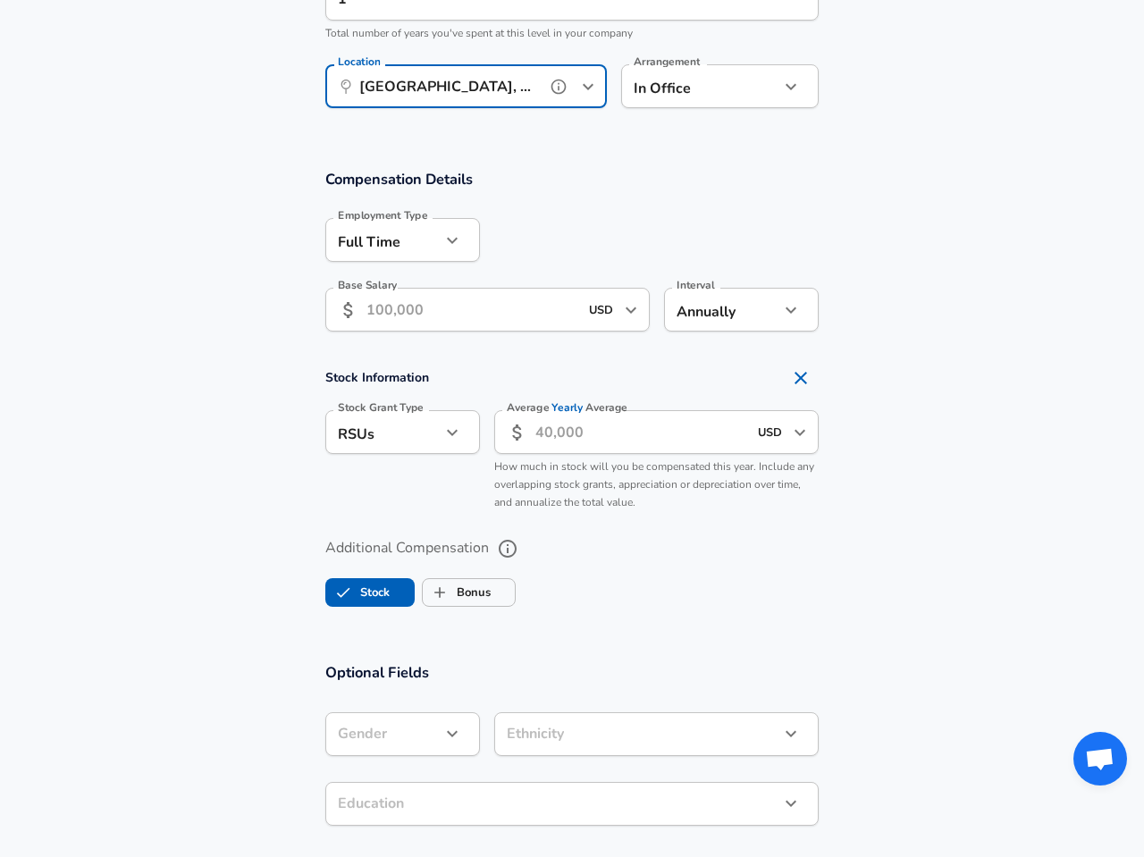
type input "[GEOGRAPHIC_DATA], [GEOGRAPHIC_DATA]"
click at [920, 445] on section "Stock Information Stock Grant Type RSUs stock Stock Grant Type Average Yearly A…" at bounding box center [572, 439] width 1144 height 159
